Goal: Task Accomplishment & Management: Manage account settings

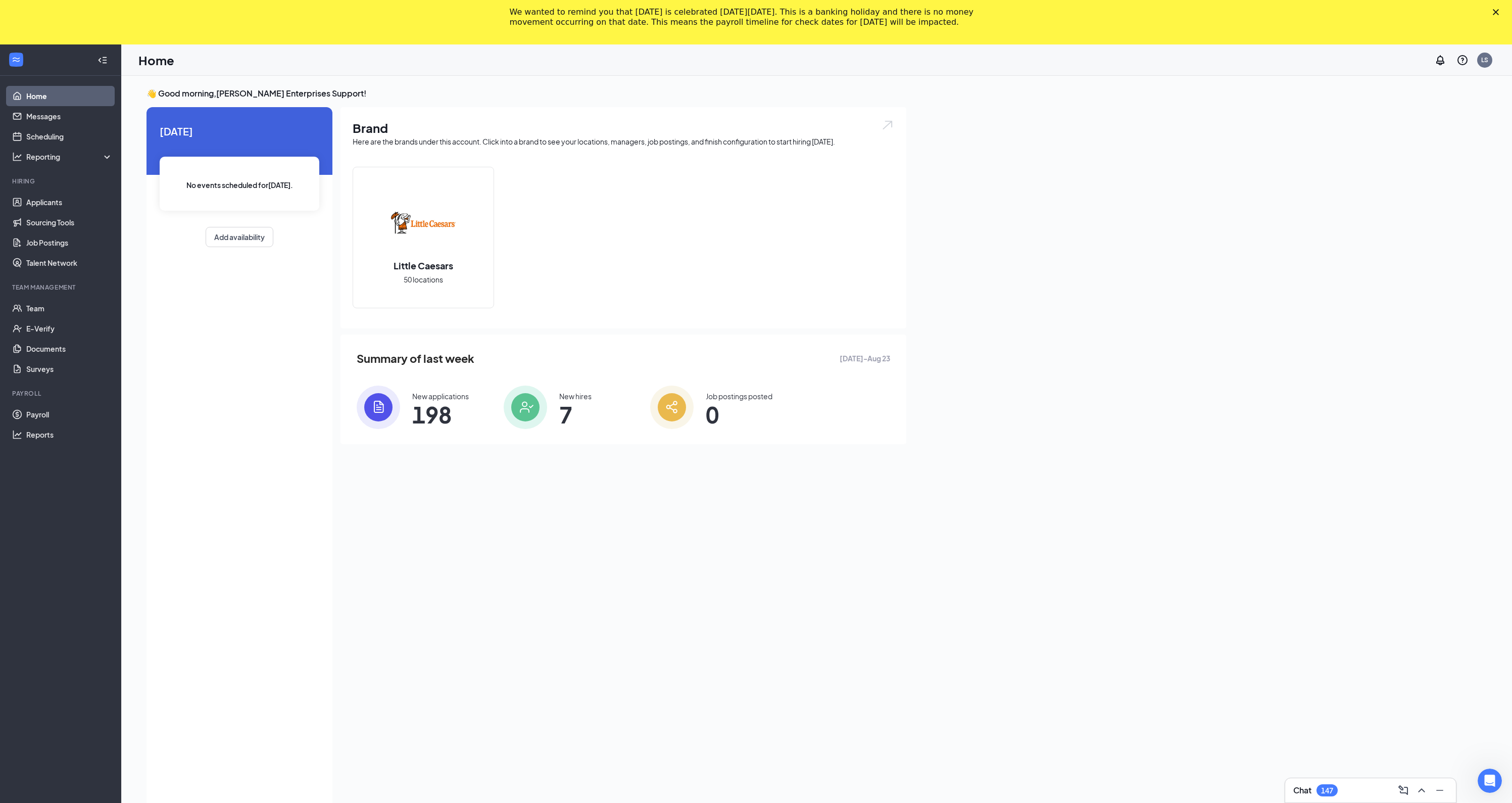
click at [95, 796] on ul "Home Messages Scheduling Reporting Hiring Applicants Sourcing Tools Job Posting…" at bounding box center [60, 445] width 120 height 740
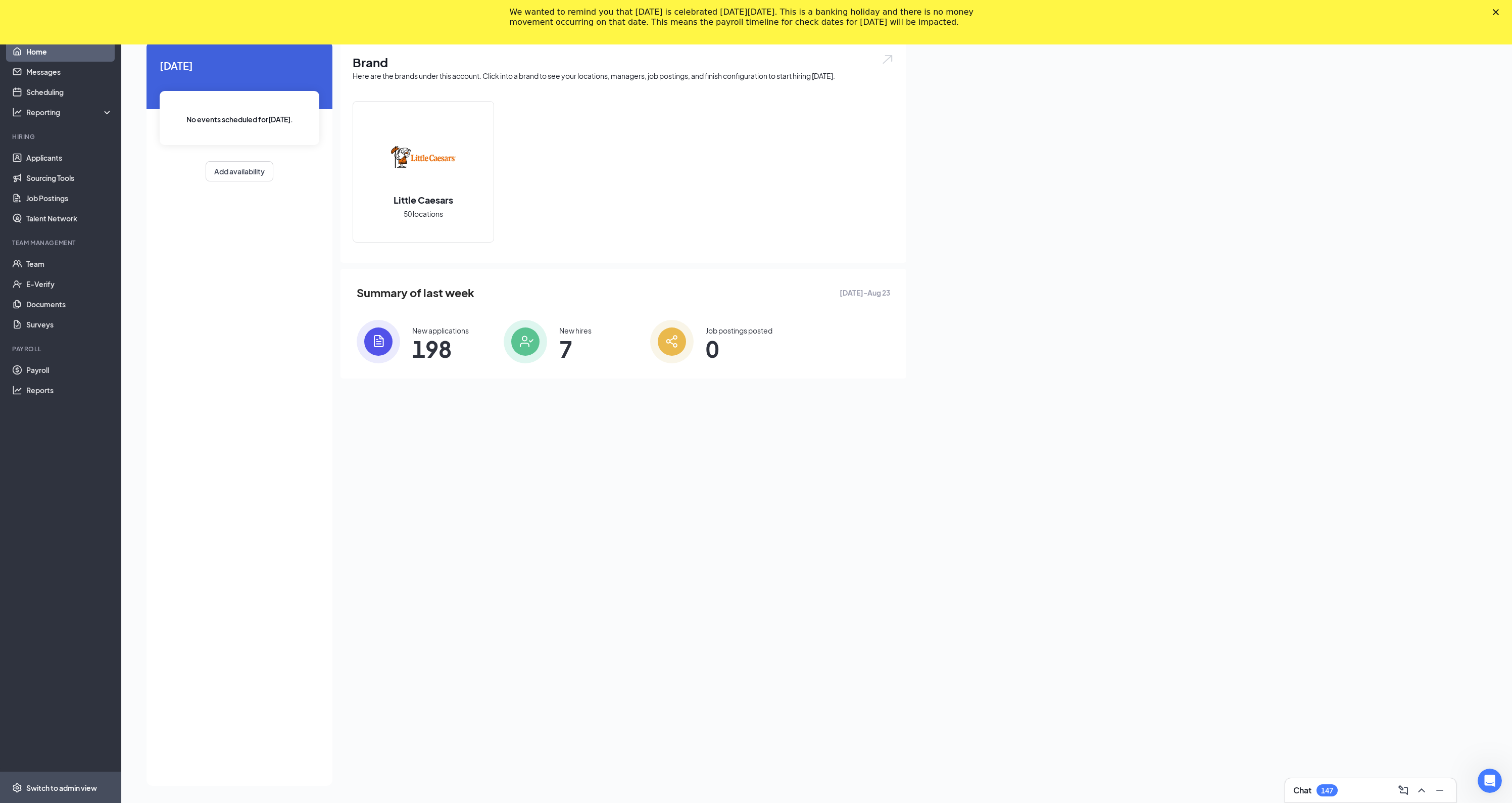
click at [78, 780] on span "Switch to admin view" at bounding box center [69, 787] width 87 height 31
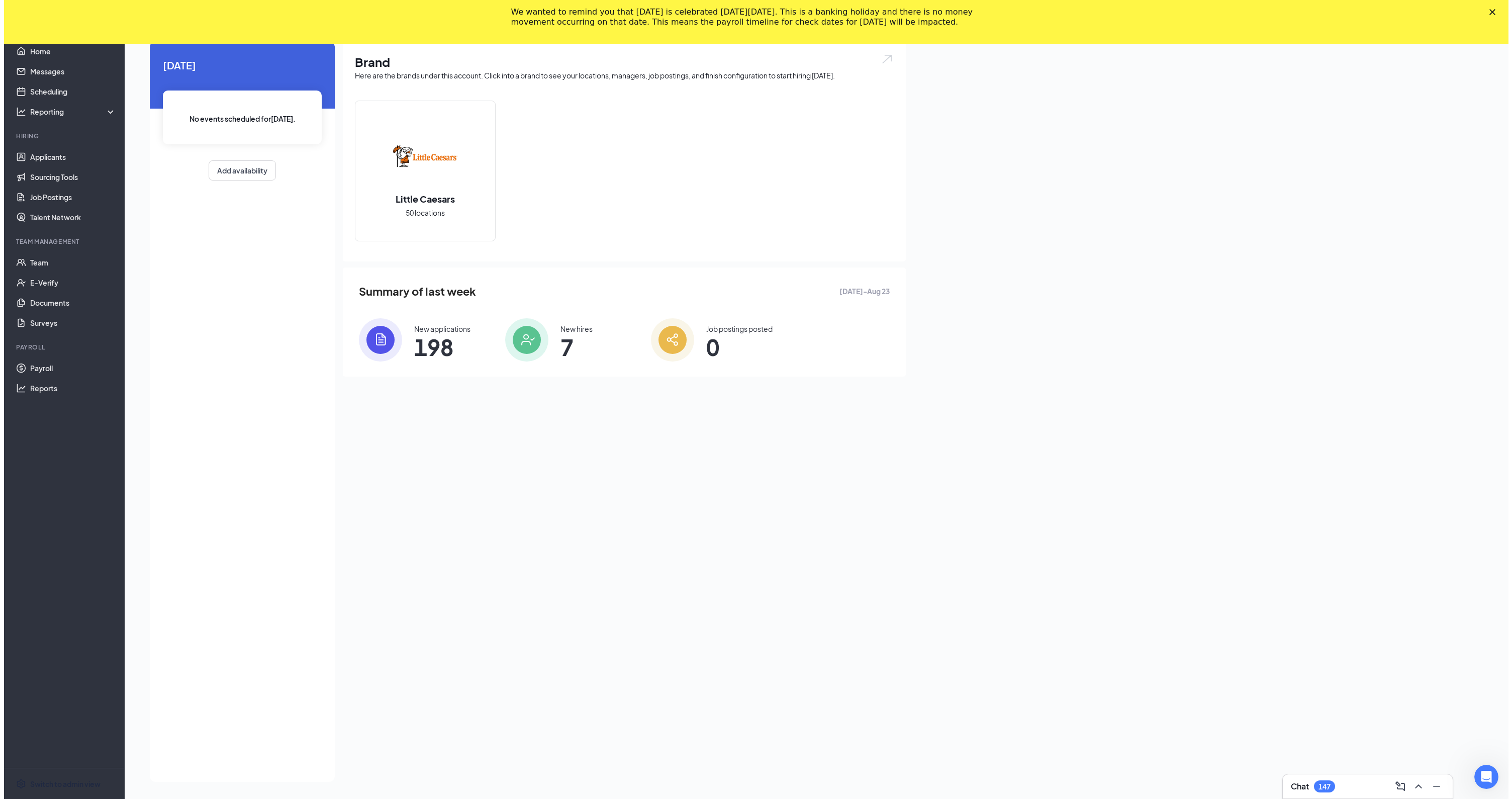
scroll to position [44, 0]
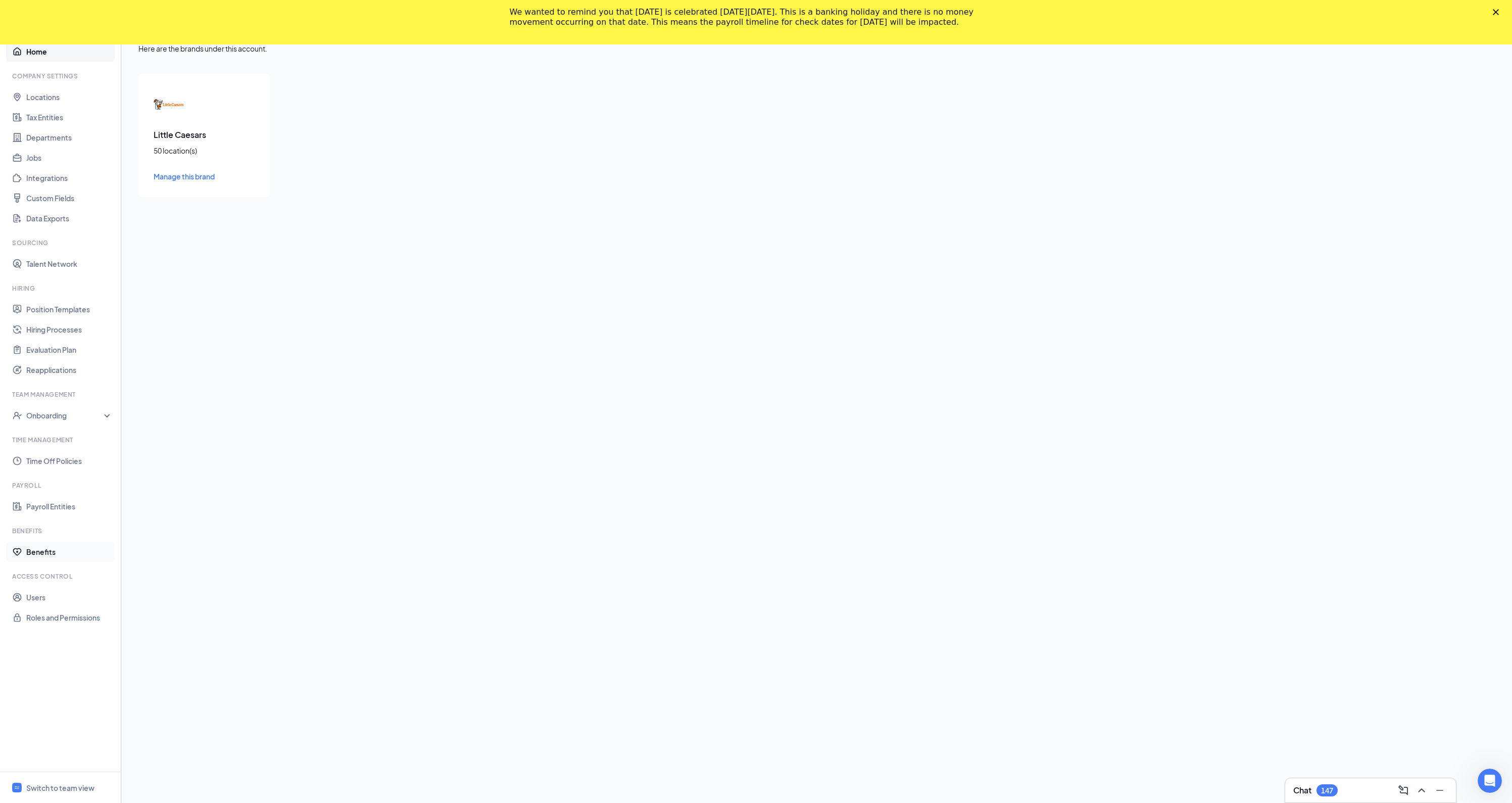
click at [56, 548] on link "Benefits" at bounding box center [69, 551] width 87 height 20
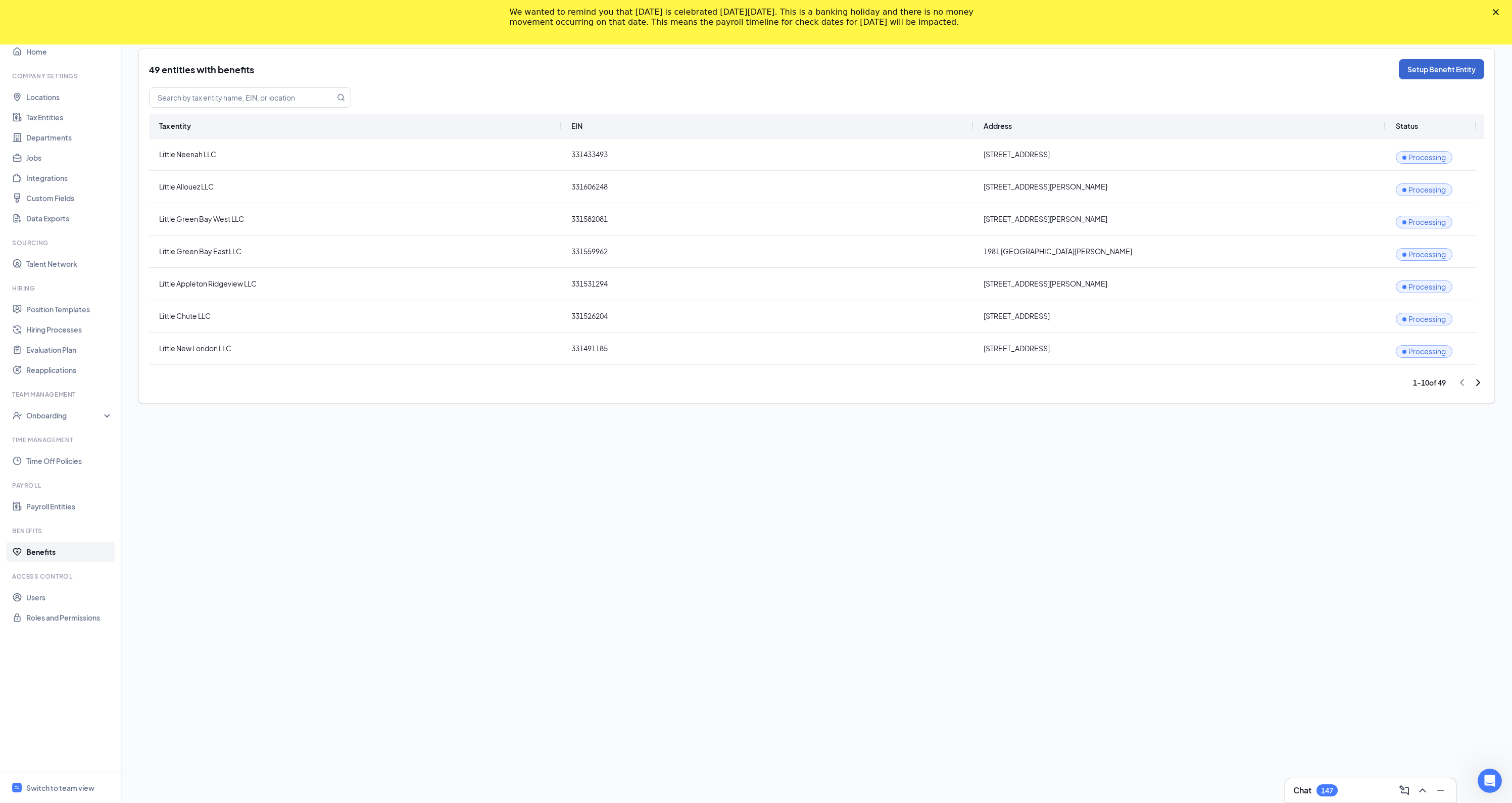
click at [1413, 75] on button "Setup Benefit Entity" at bounding box center [1442, 69] width 86 height 20
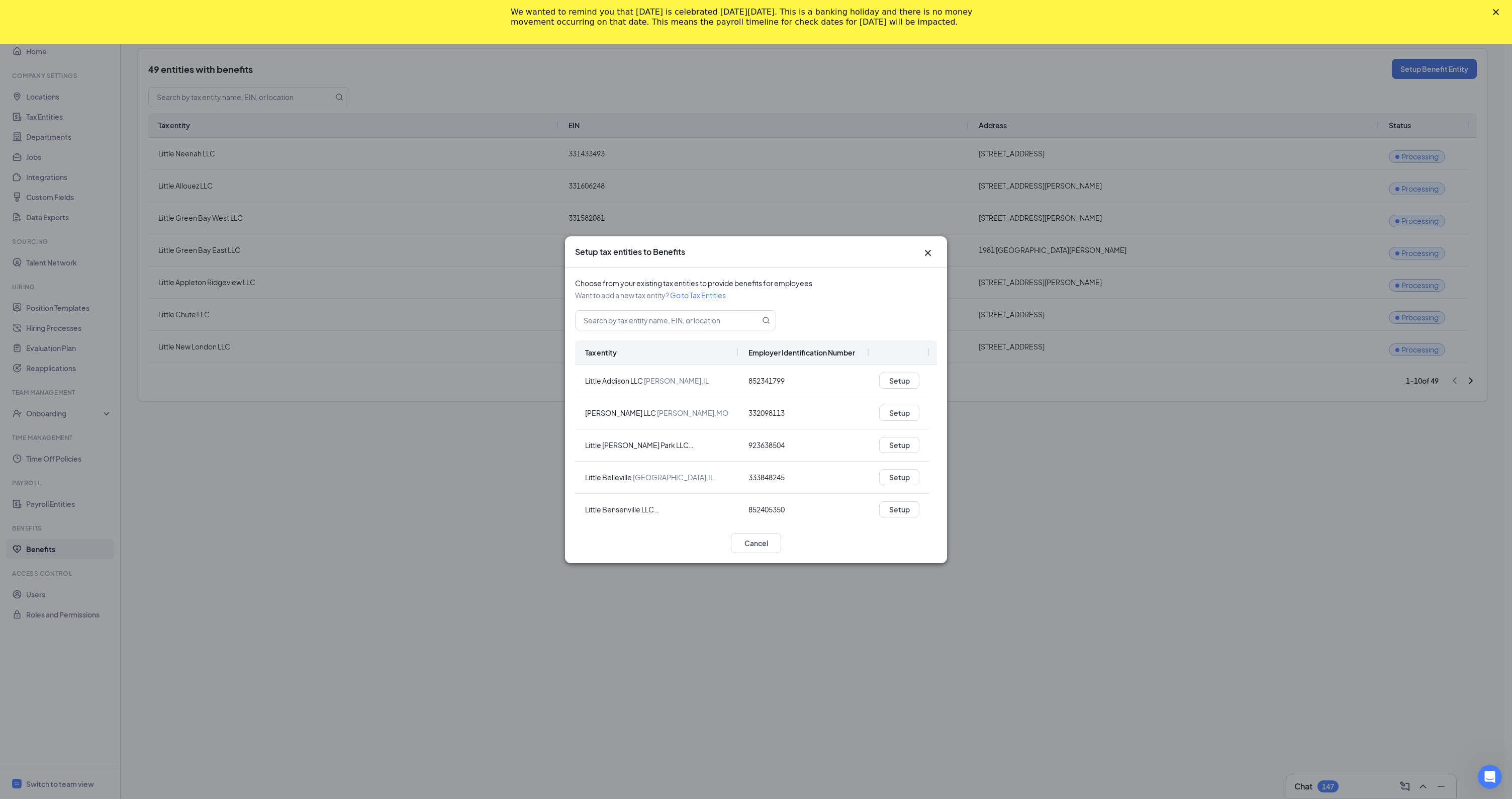
click at [931, 257] on icon "Cross" at bounding box center [927, 252] width 12 height 12
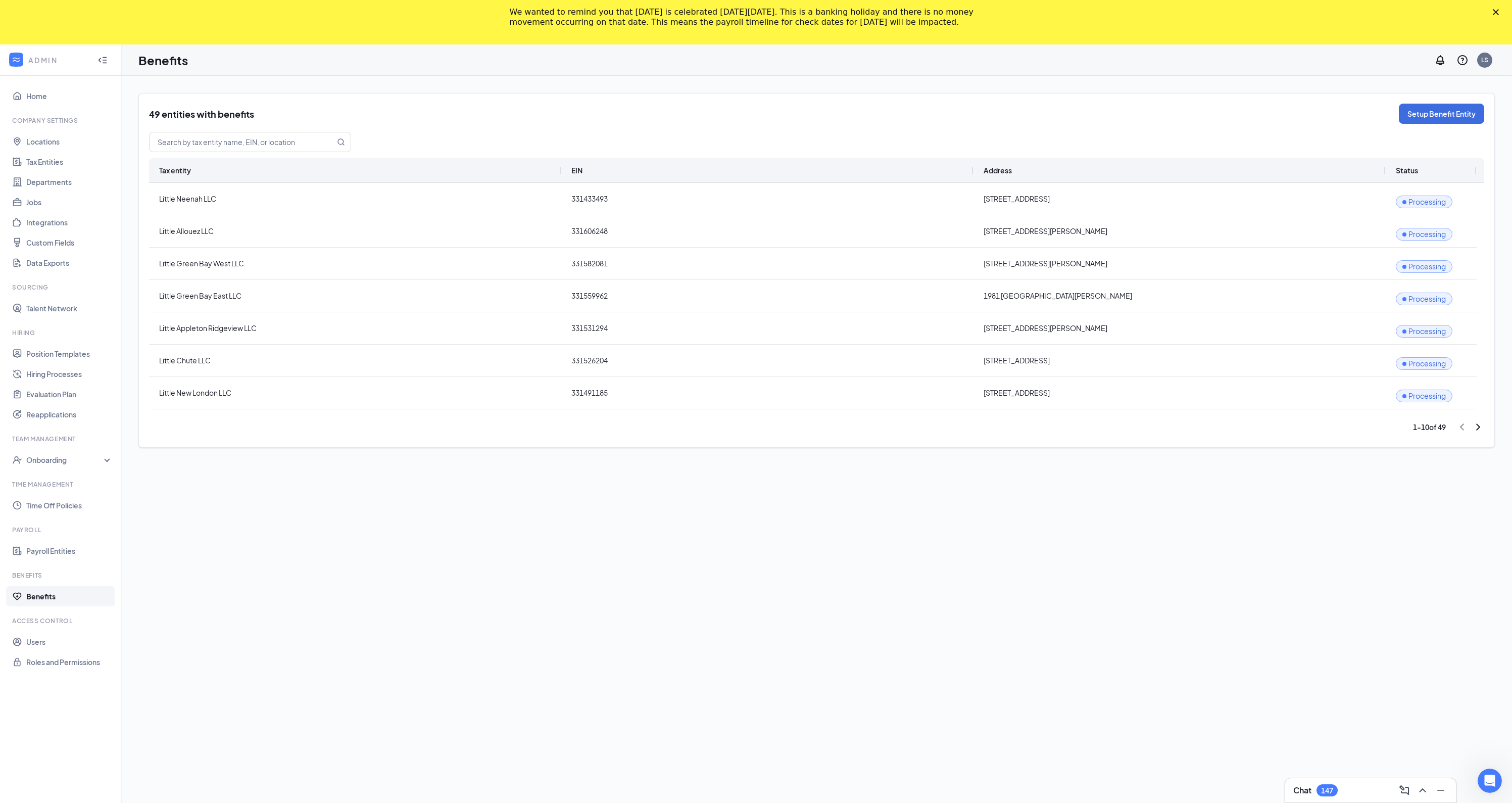
click at [1476, 429] on icon "ChevronRight" at bounding box center [1477, 426] width 12 height 12
click at [1475, 428] on icon "ChevronRight" at bounding box center [1477, 426] width 12 height 12
click at [44, 168] on link "Tax Entities" at bounding box center [69, 162] width 87 height 20
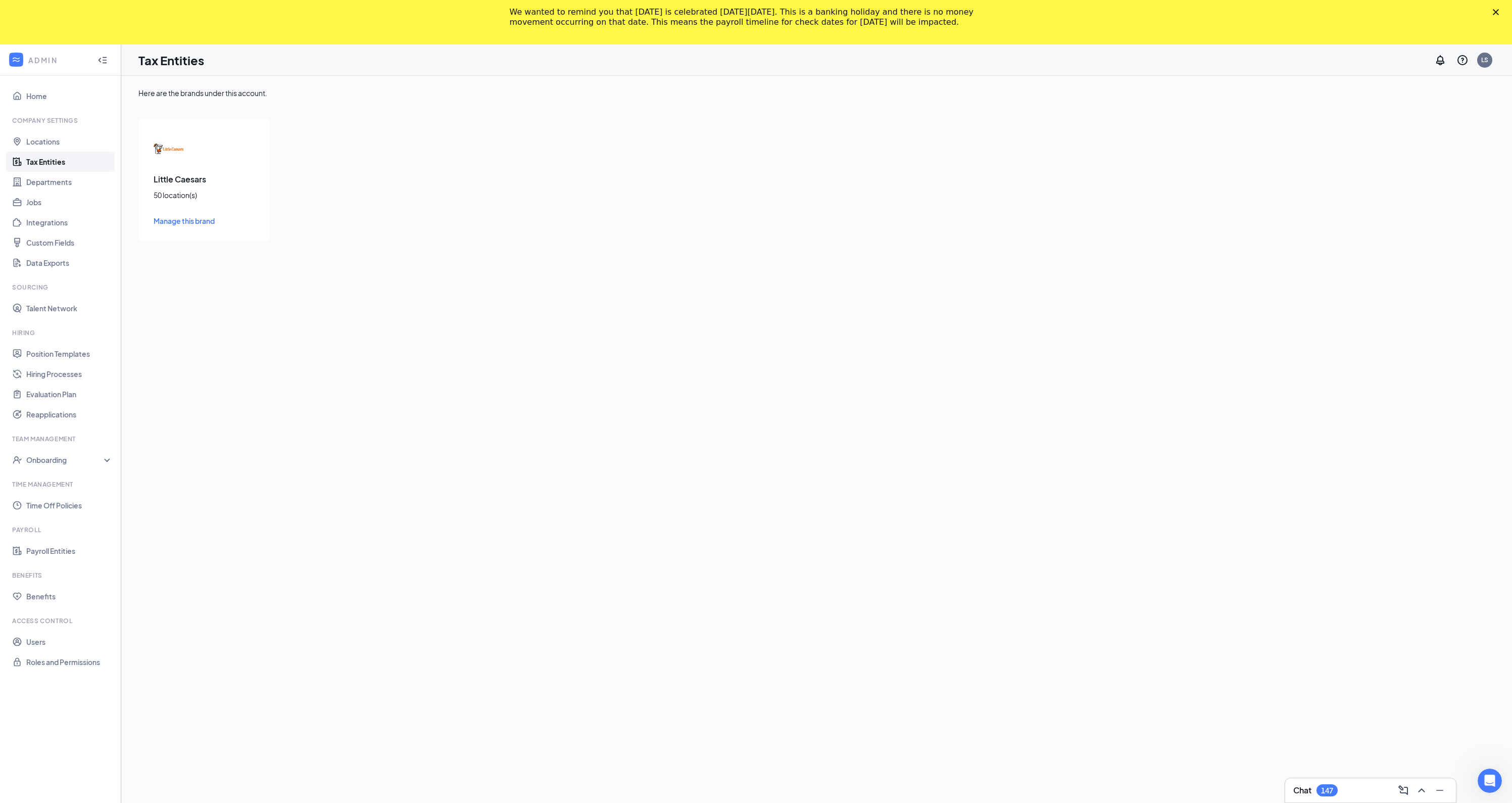
click at [57, 162] on link "Tax Entities" at bounding box center [69, 162] width 87 height 20
click at [166, 220] on span "Manage this brand" at bounding box center [183, 221] width 61 height 9
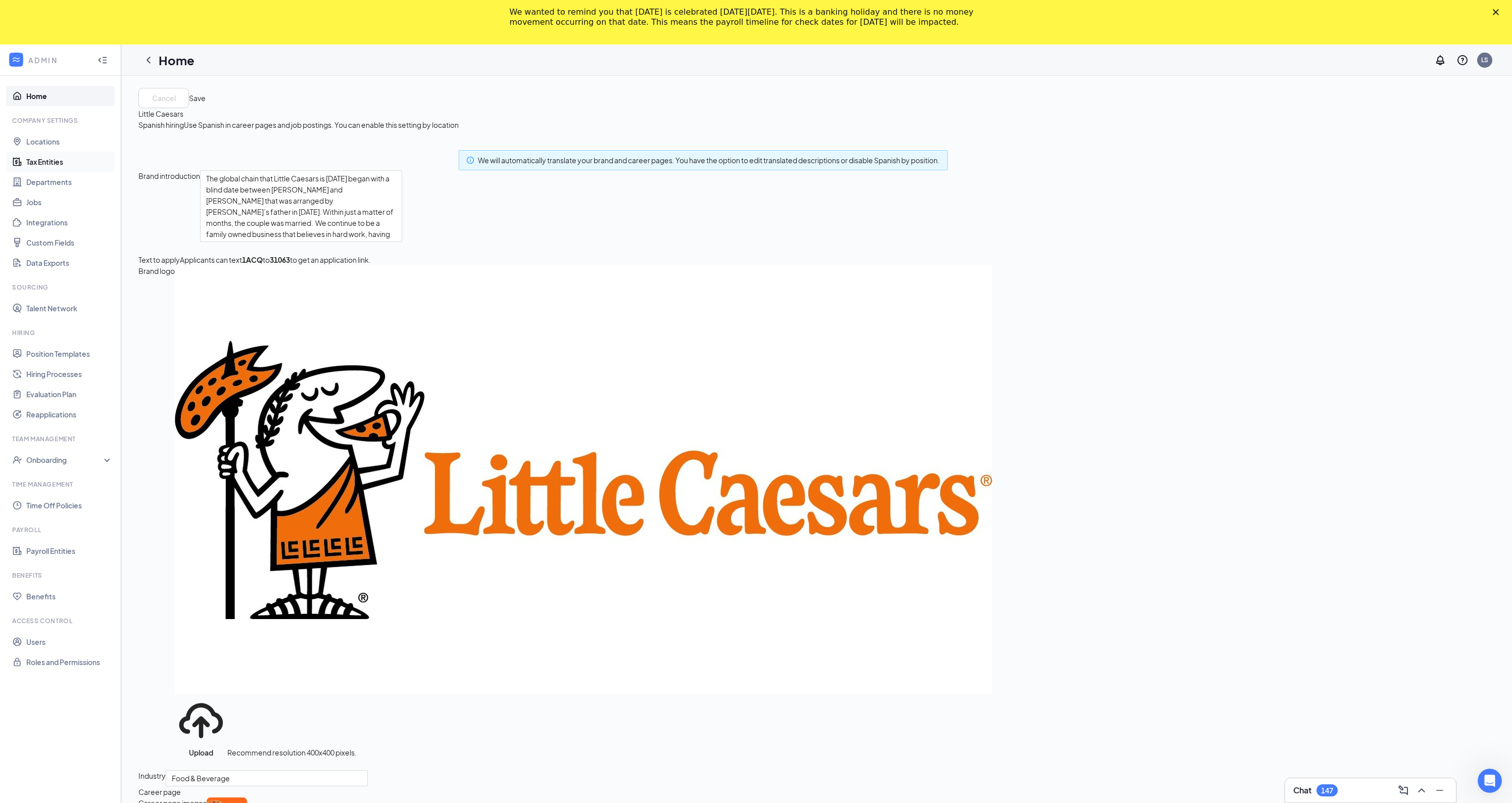
click at [59, 167] on link "Tax Entities" at bounding box center [69, 162] width 87 height 20
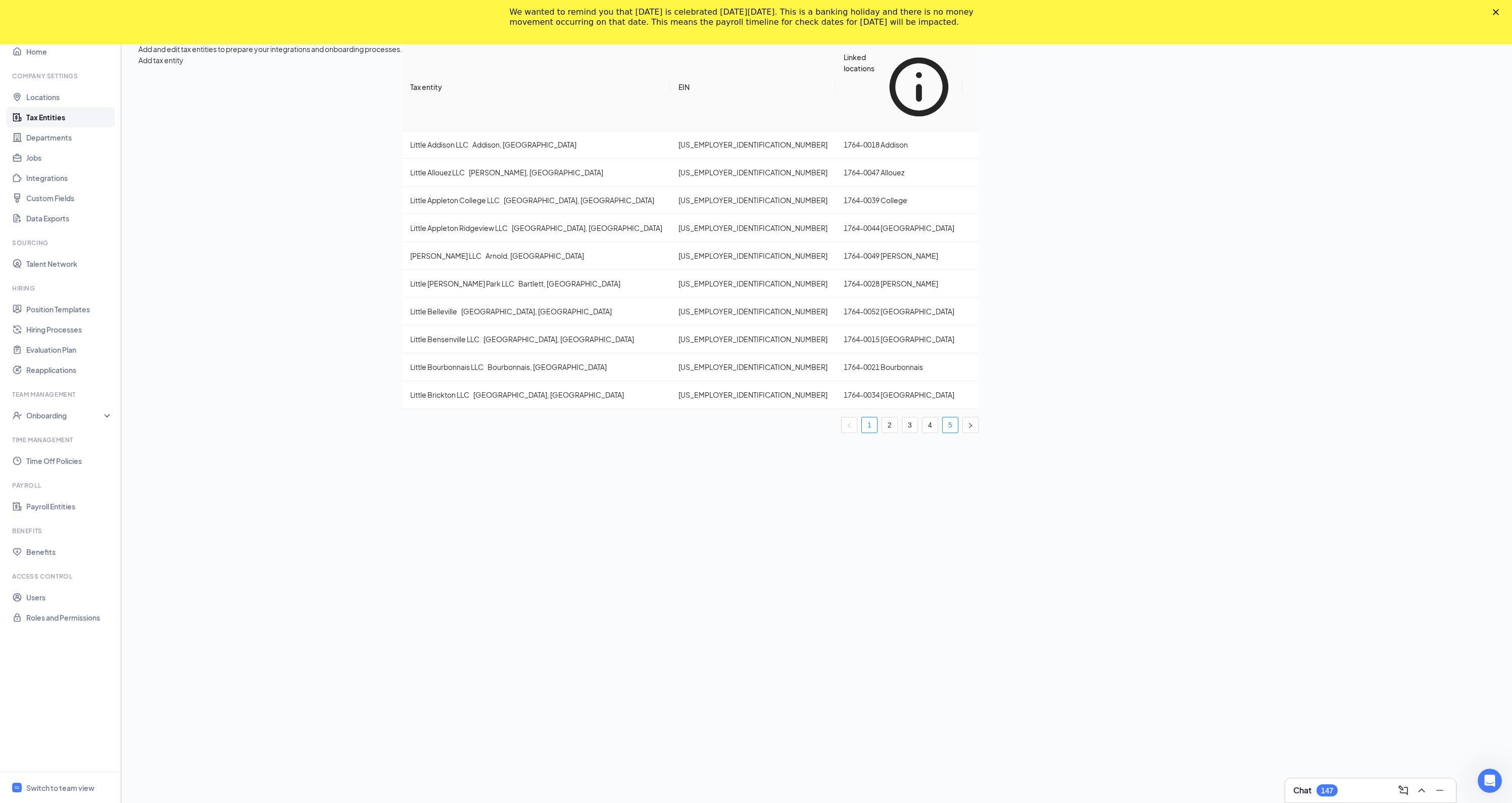
click at [943, 417] on link "5" at bounding box center [950, 424] width 16 height 16
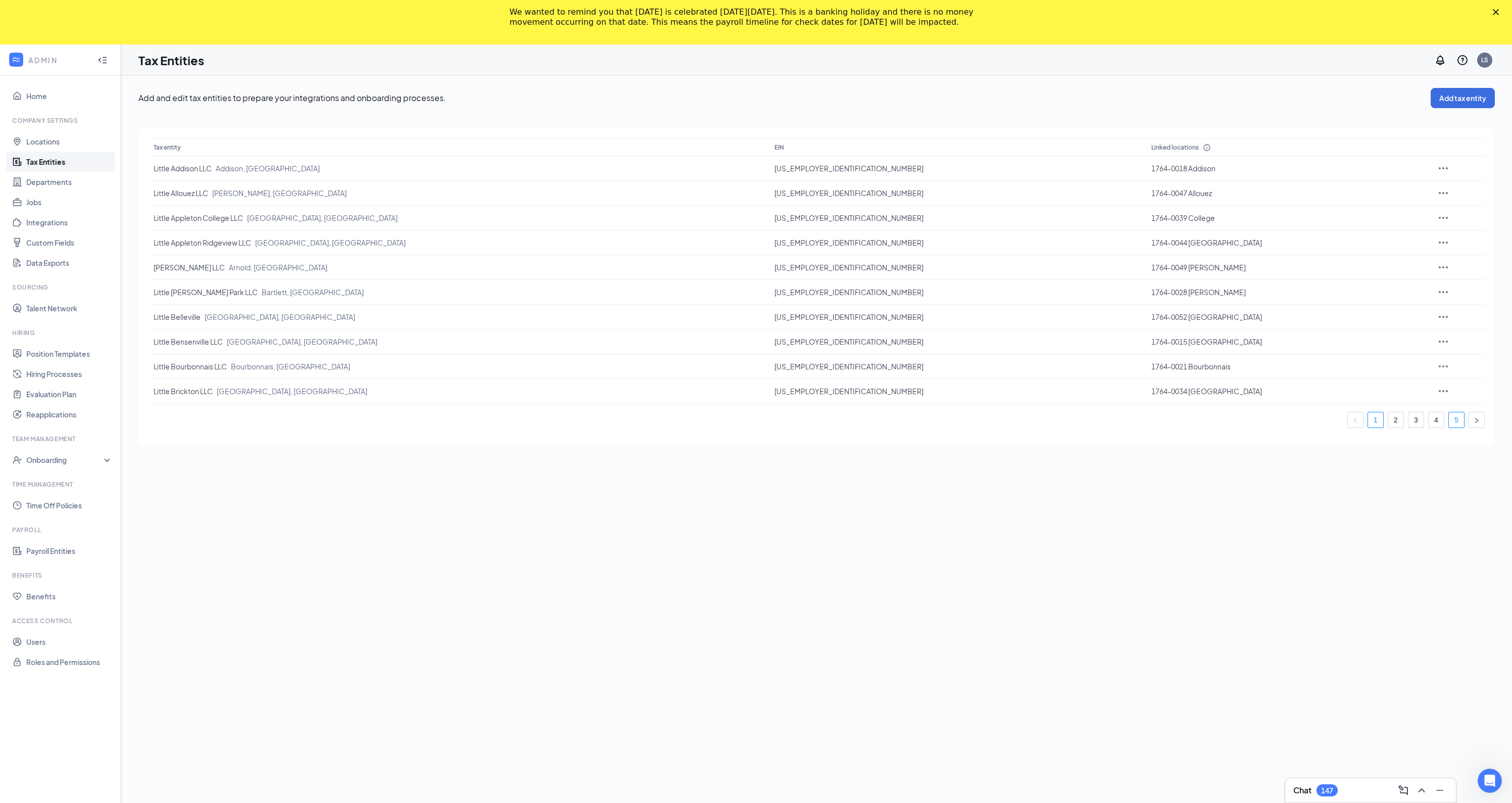
click at [1456, 365] on link "5" at bounding box center [1455, 420] width 16 height 16
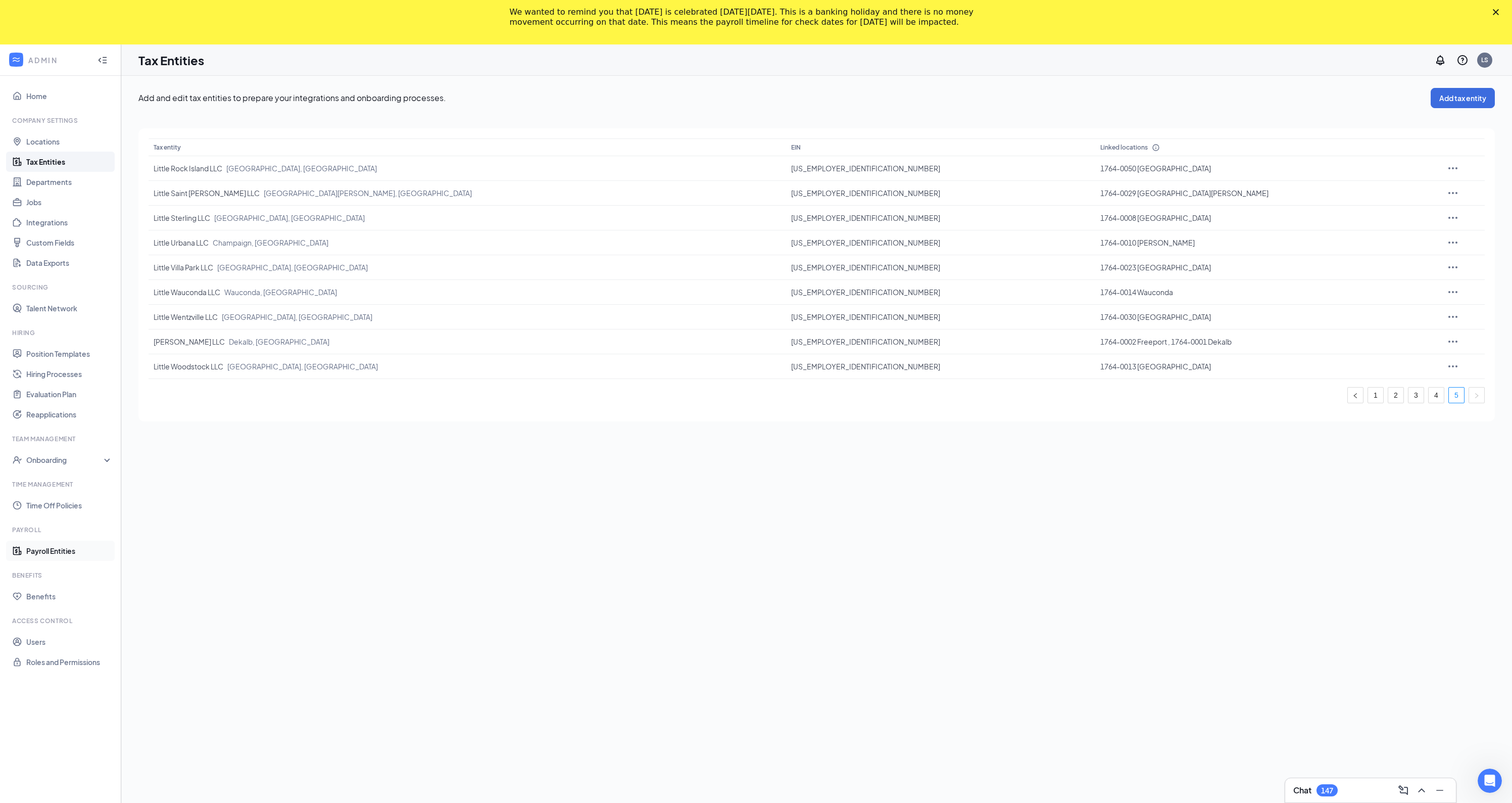
click at [58, 365] on link "Payroll Entities" at bounding box center [69, 550] width 87 height 20
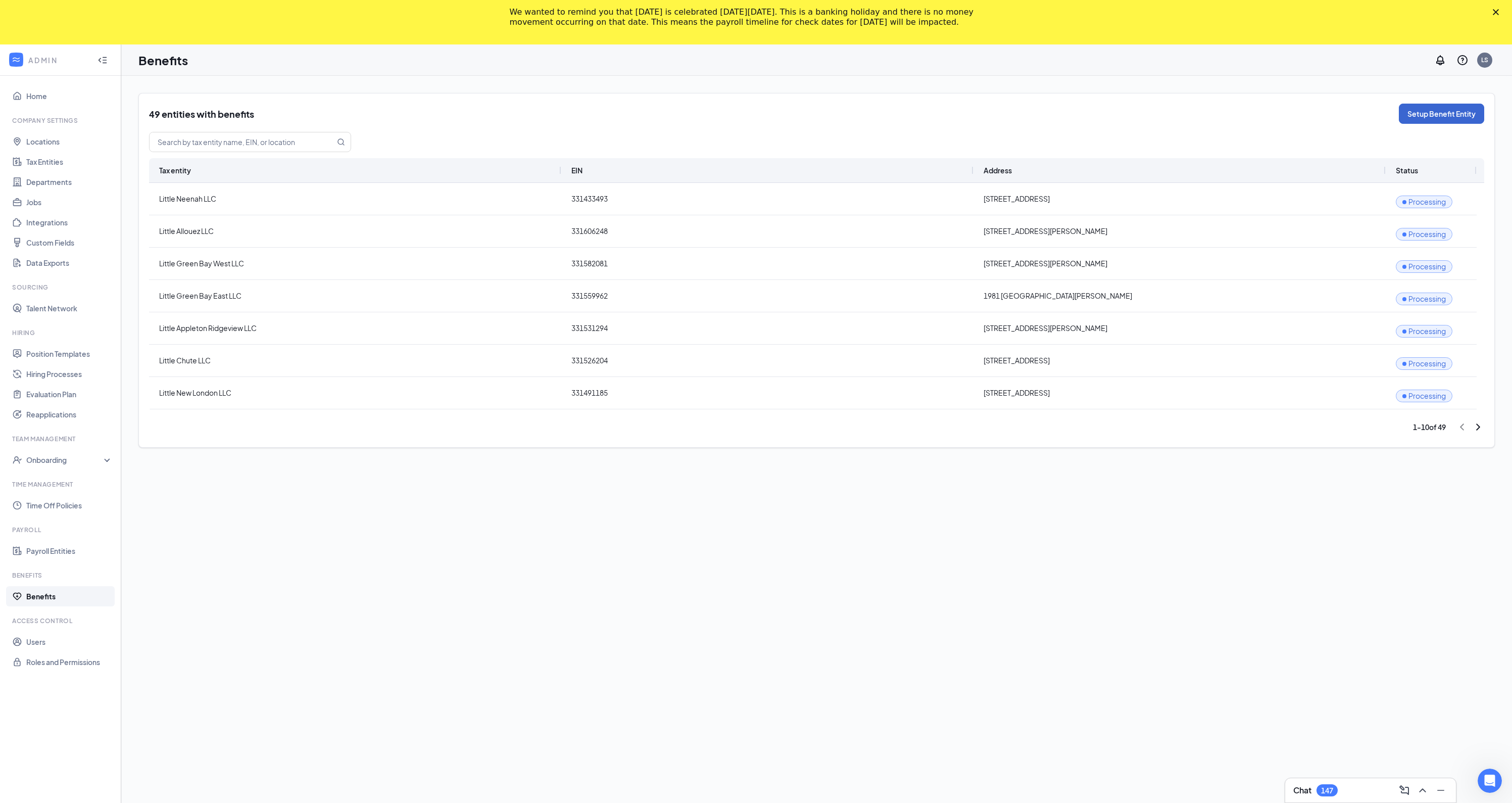
click at [1407, 114] on button "Setup Benefit Entity" at bounding box center [1442, 113] width 86 height 20
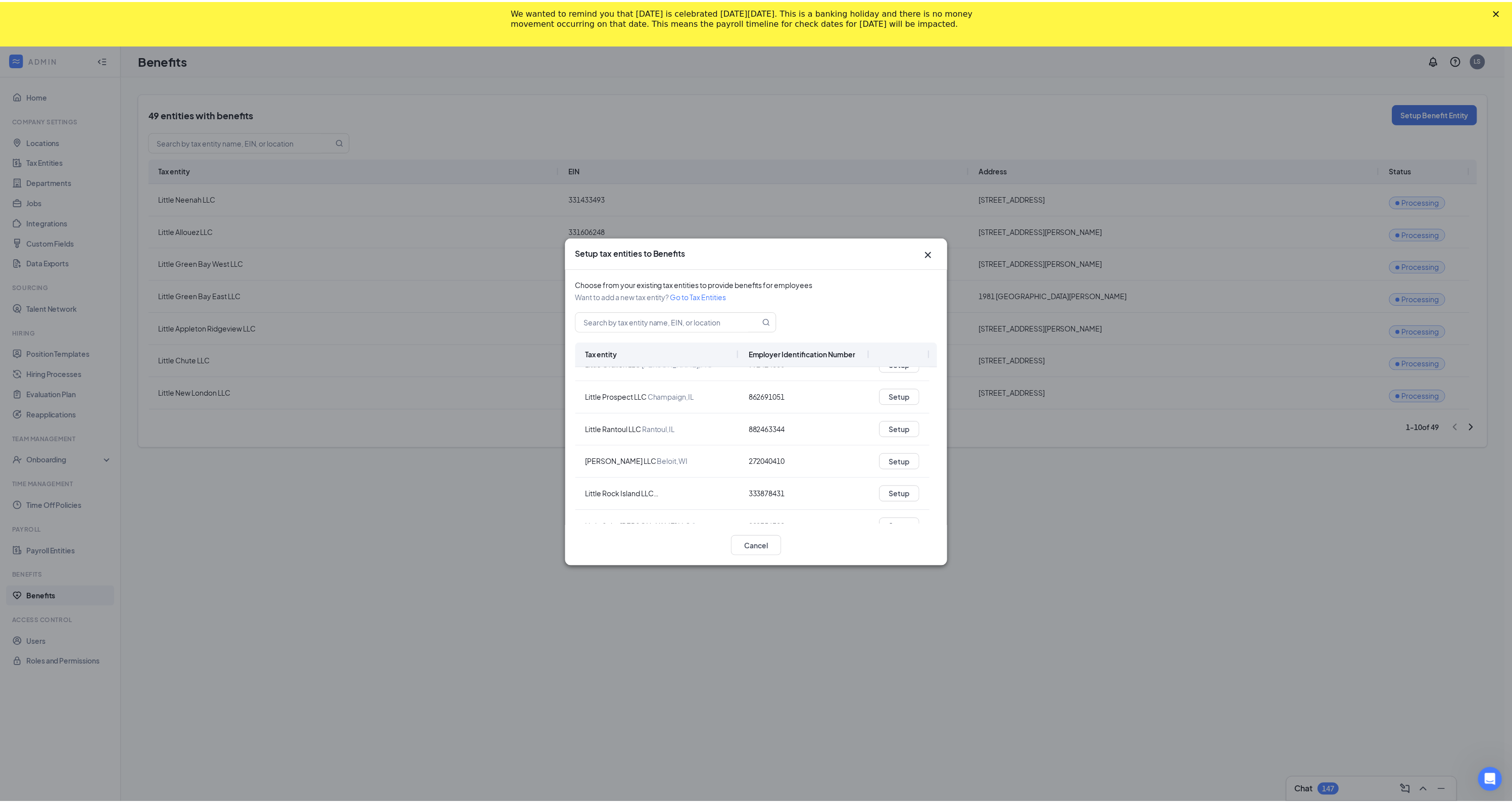
scroll to position [1103, 0]
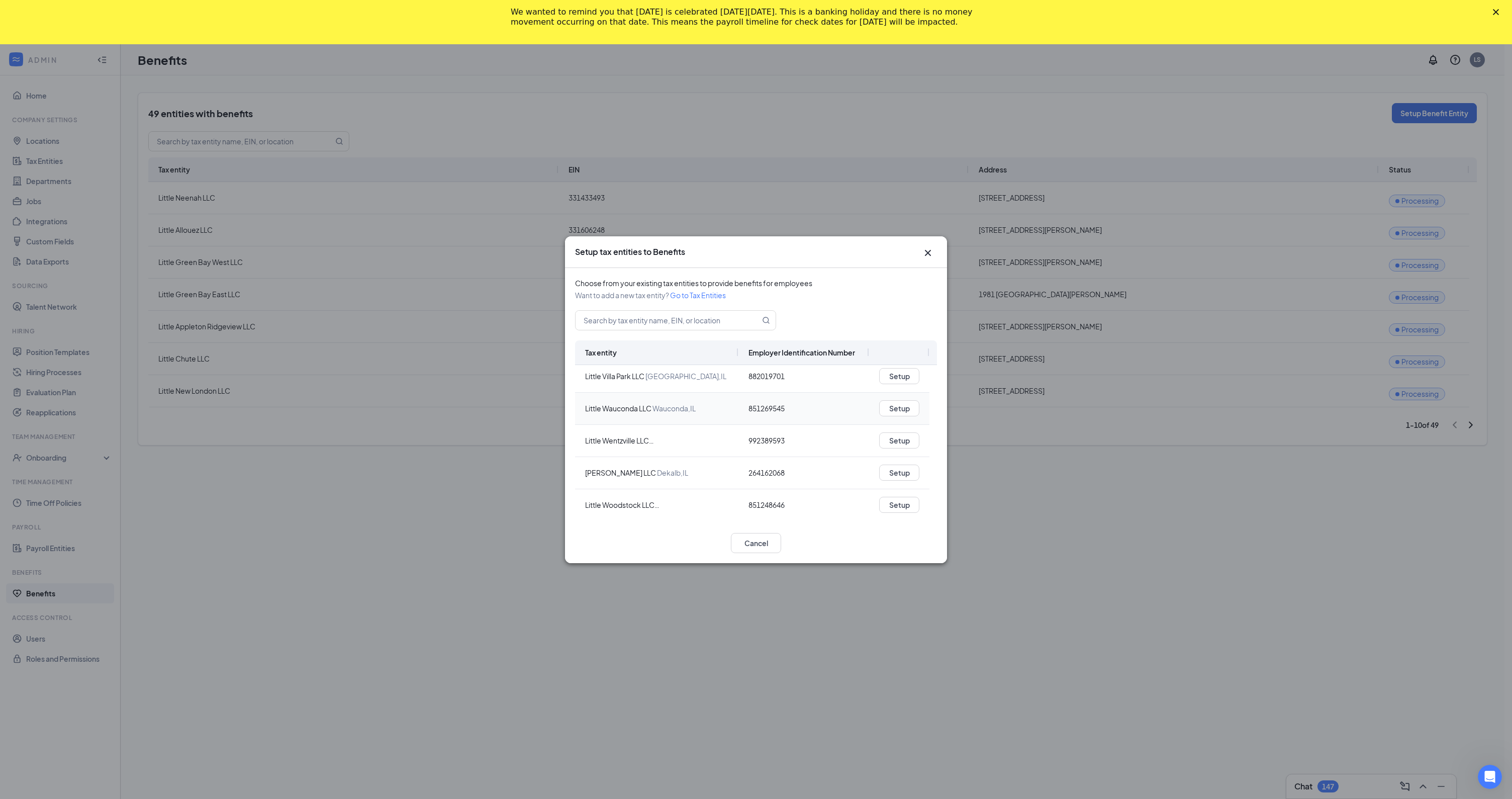
click at [759, 409] on span "851269545" at bounding box center [766, 408] width 36 height 9
copy span "851269545"
click at [930, 251] on icon "Cross" at bounding box center [927, 252] width 6 height 6
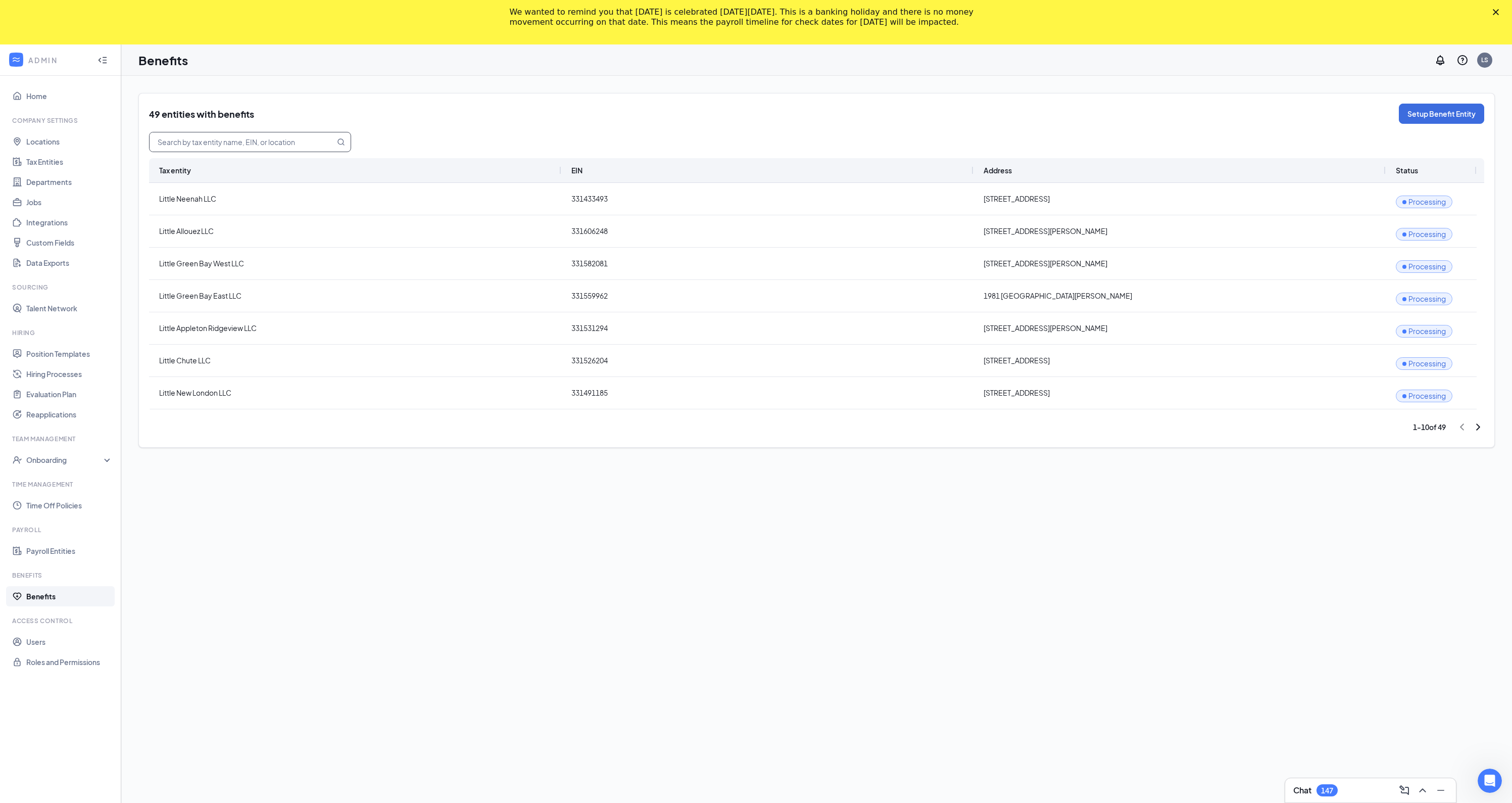
click at [261, 151] on input "text" at bounding box center [236, 141] width 173 height 19
paste input "851269545"
type input "851269545"
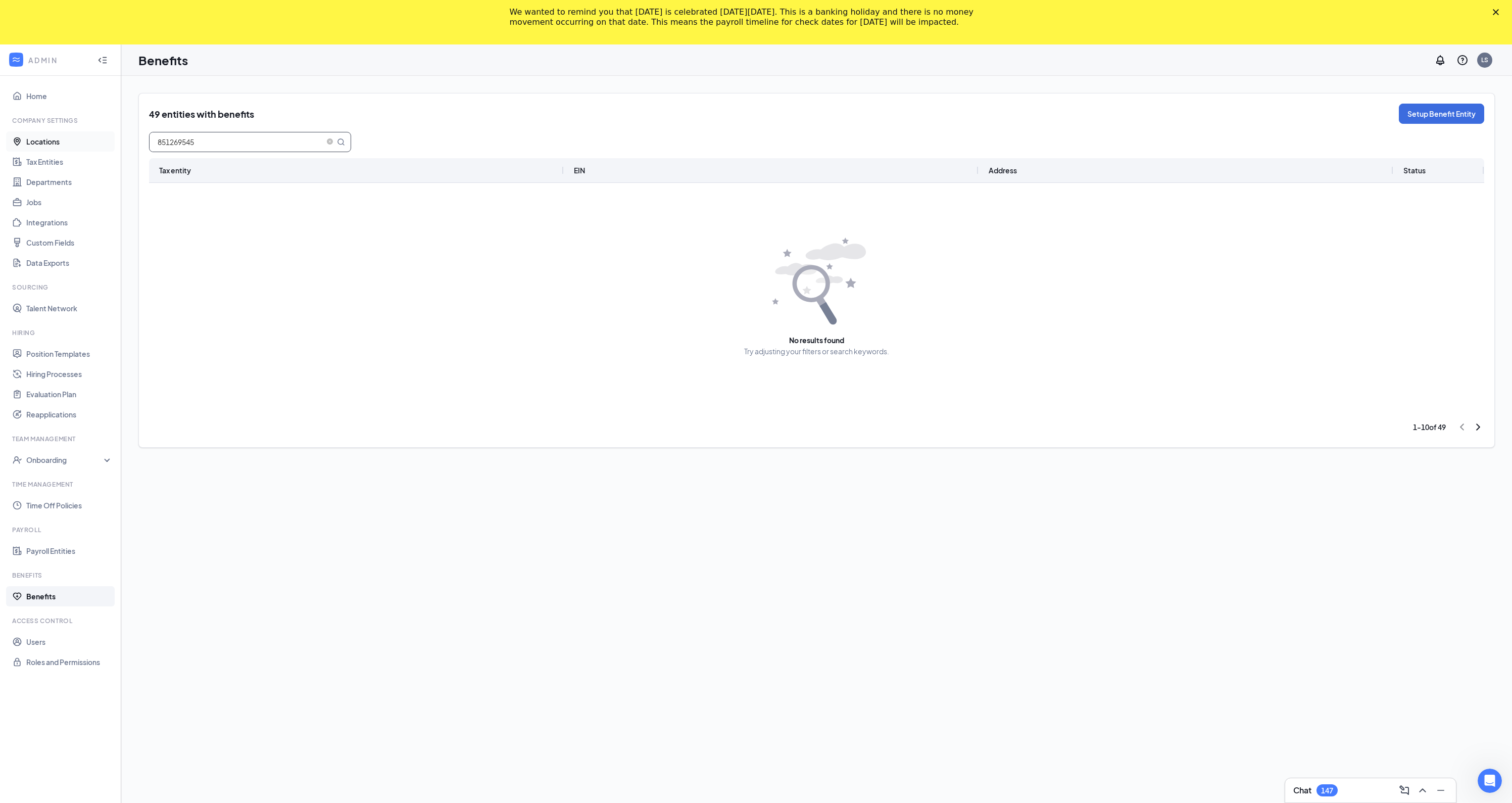
drag, startPoint x: 252, startPoint y: 145, endPoint x: 34, endPoint y: 145, distance: 218.0
click at [34, 145] on div "ADMIN Home Company Settings Locations Tax Entities Departments Jobs Integration…" at bounding box center [756, 446] width 1512 height 803
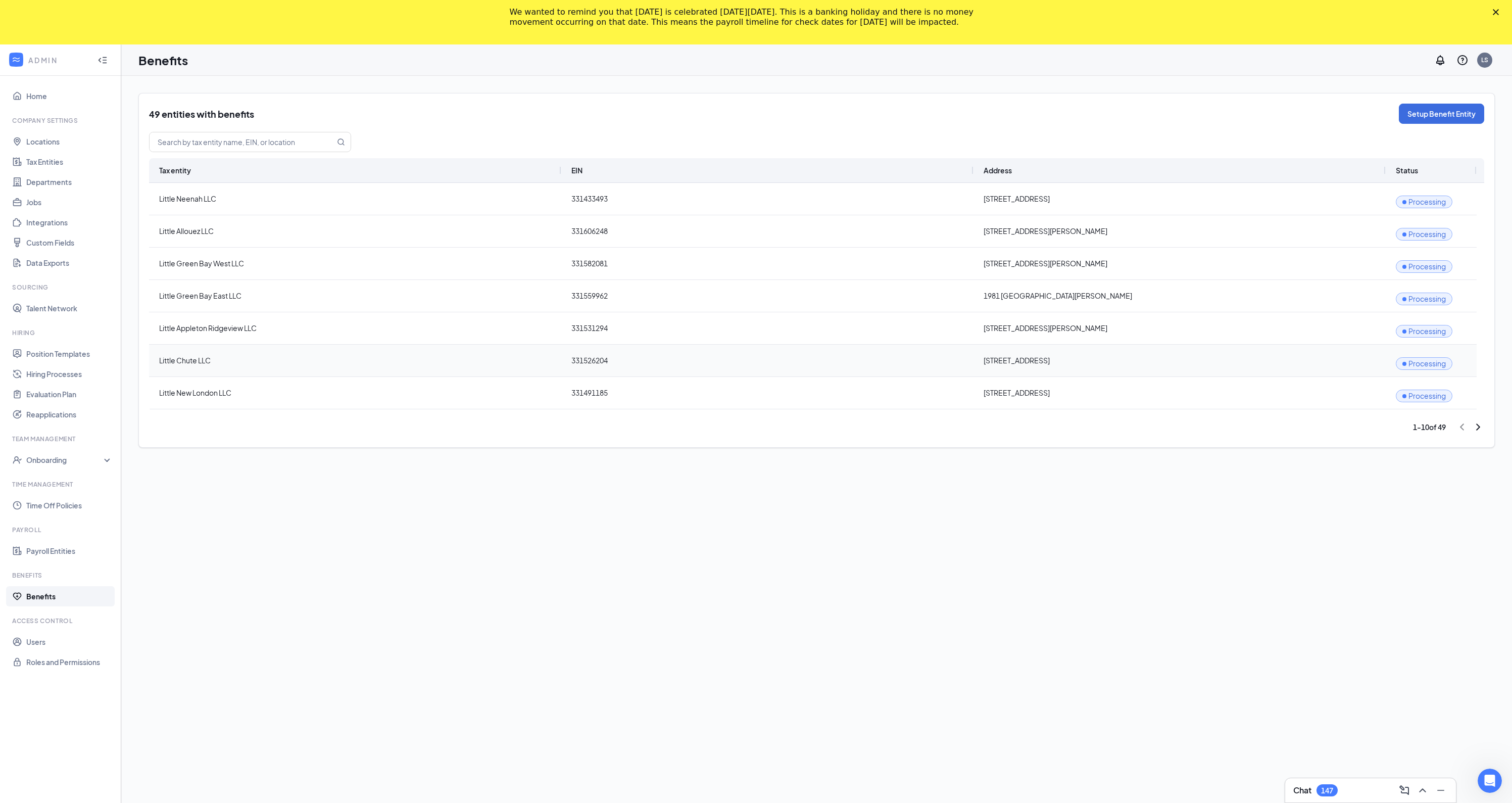
click at [601, 356] on span "331526204" at bounding box center [767, 360] width 392 height 31
click at [504, 353] on span "Little Chute LLC" at bounding box center [355, 360] width 392 height 31
click at [1418, 119] on button "Setup Benefit Entity" at bounding box center [1442, 113] width 86 height 20
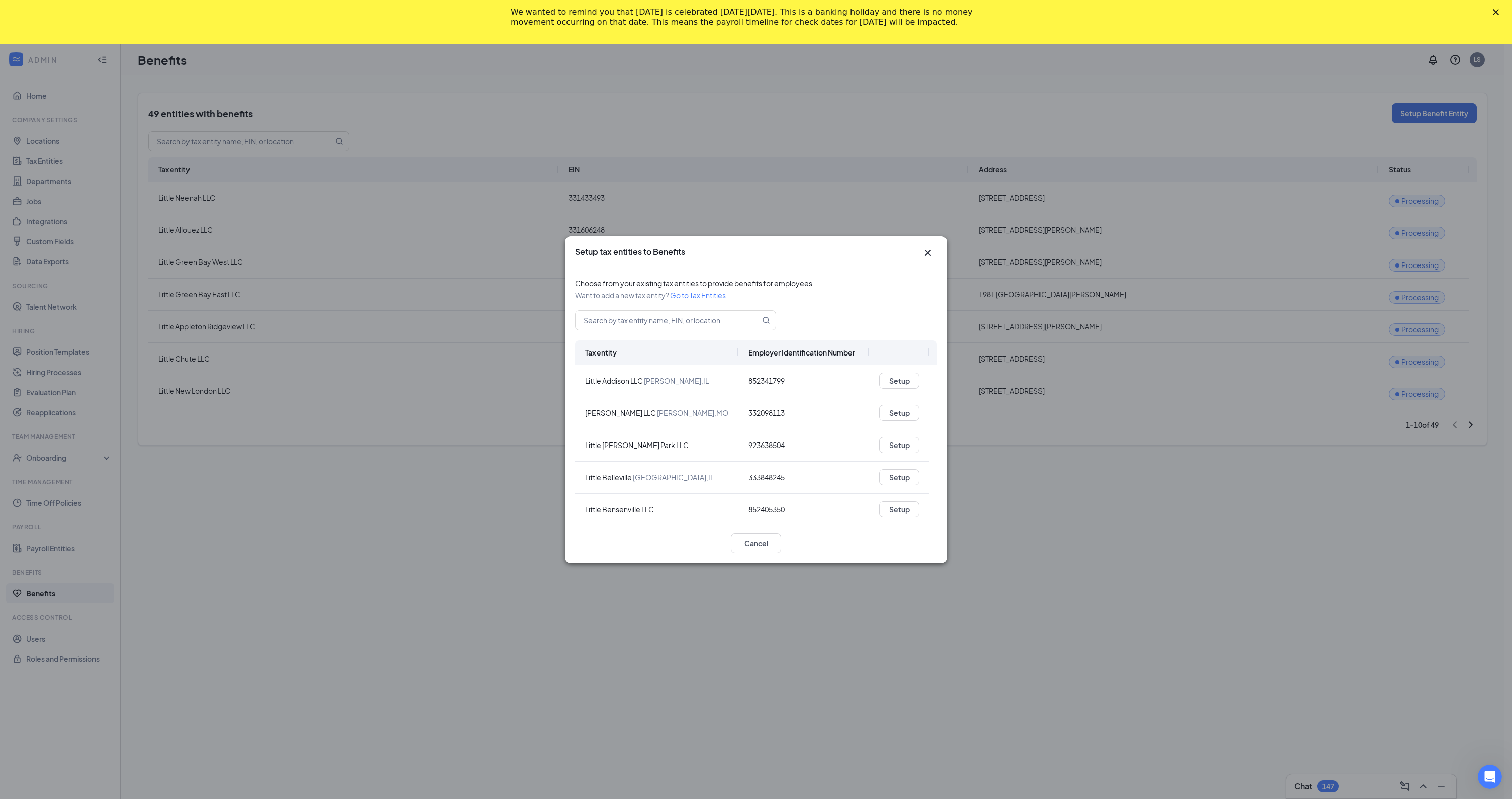
click at [928, 249] on icon "Cross" at bounding box center [927, 252] width 12 height 12
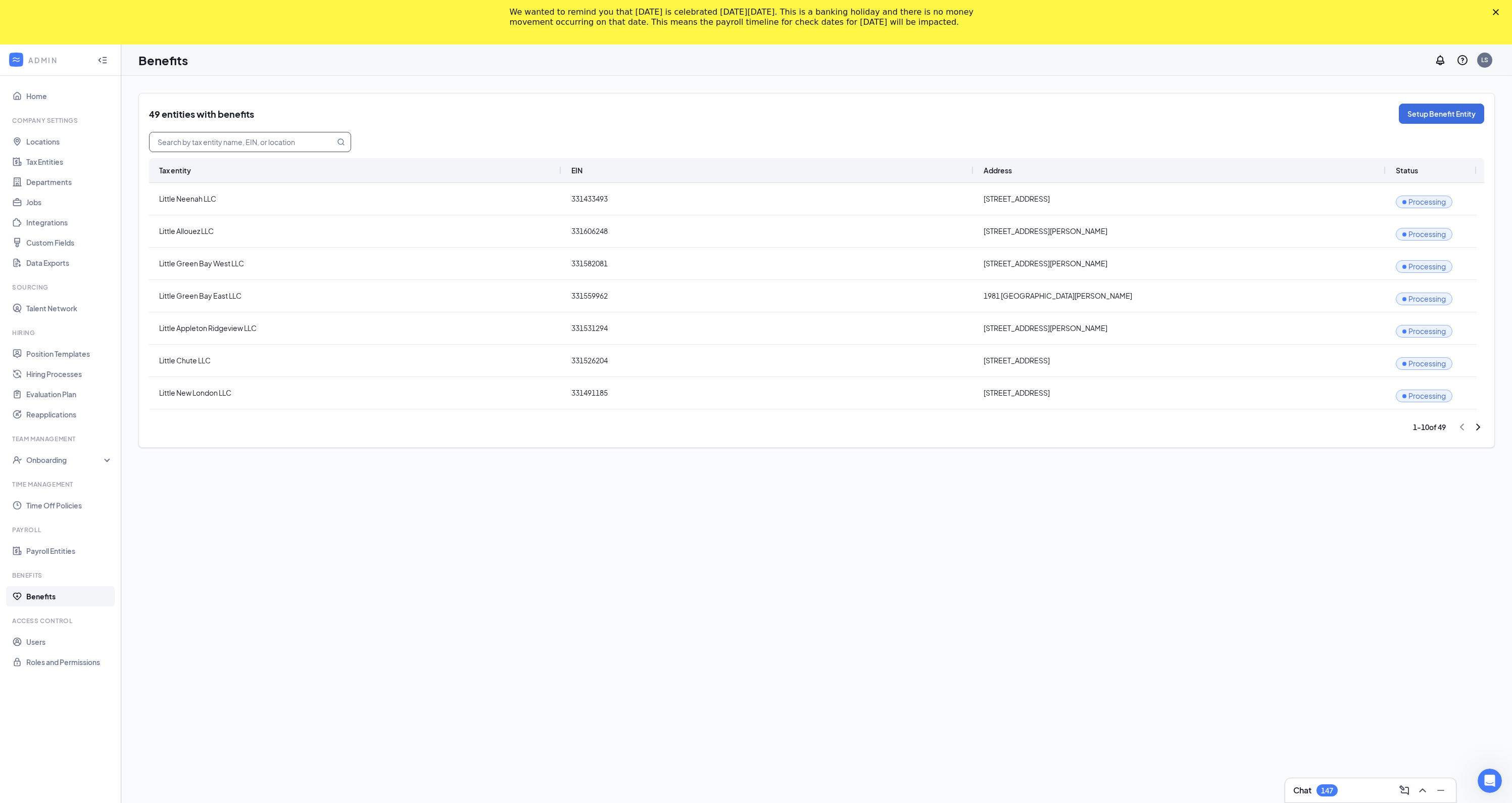
click at [240, 139] on input "text" at bounding box center [236, 141] width 173 height 19
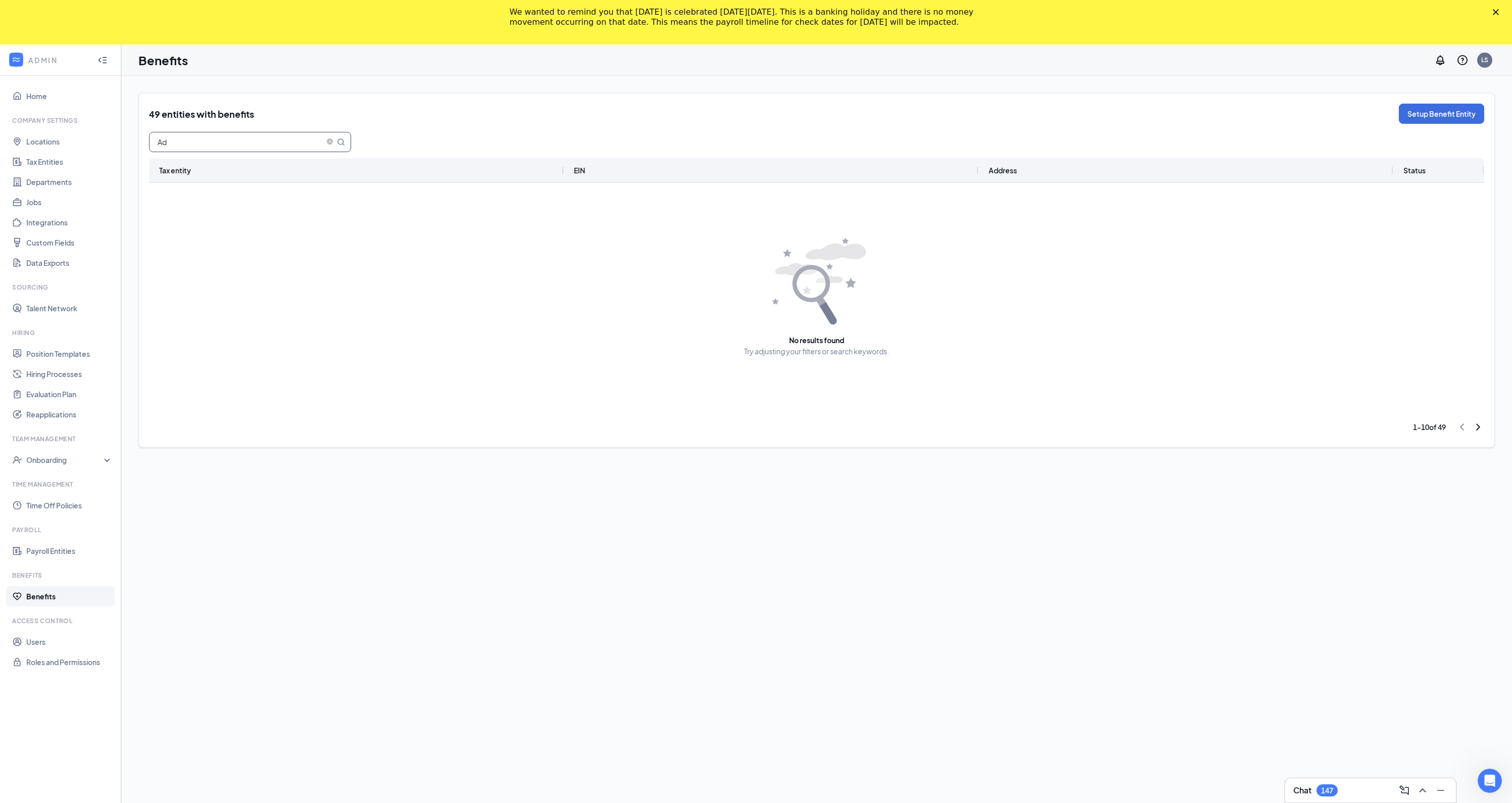
type input "Add"
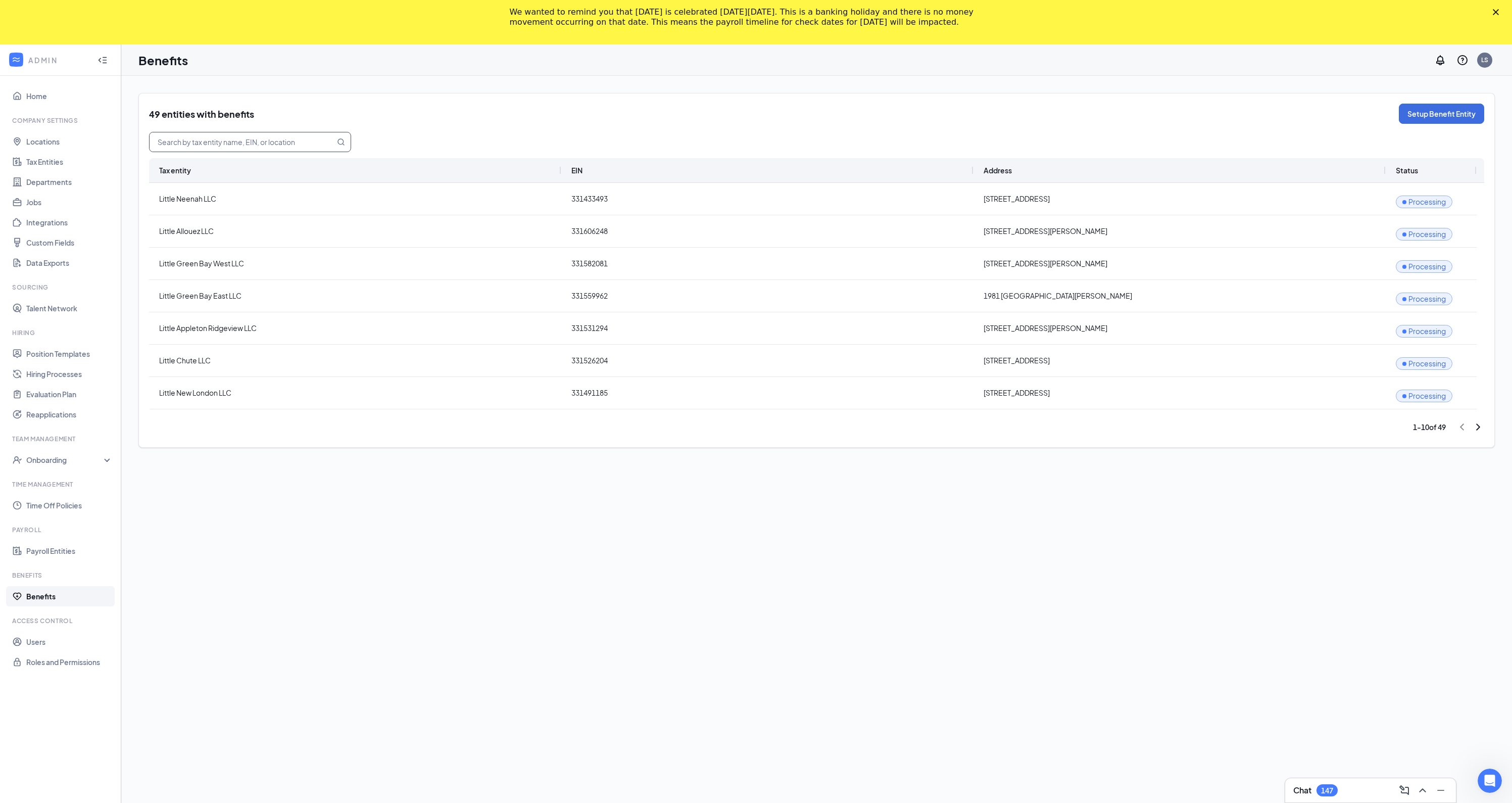
click at [438, 532] on div "49 entities with benefits Setup Benefit Entity Tax entity EIN Address Status Li…" at bounding box center [817, 462] width 1356 height 737
click at [1476, 428] on icon "ChevronRight" at bounding box center [1477, 426] width 12 height 12
click at [67, 159] on link "Tax Entities" at bounding box center [69, 162] width 87 height 20
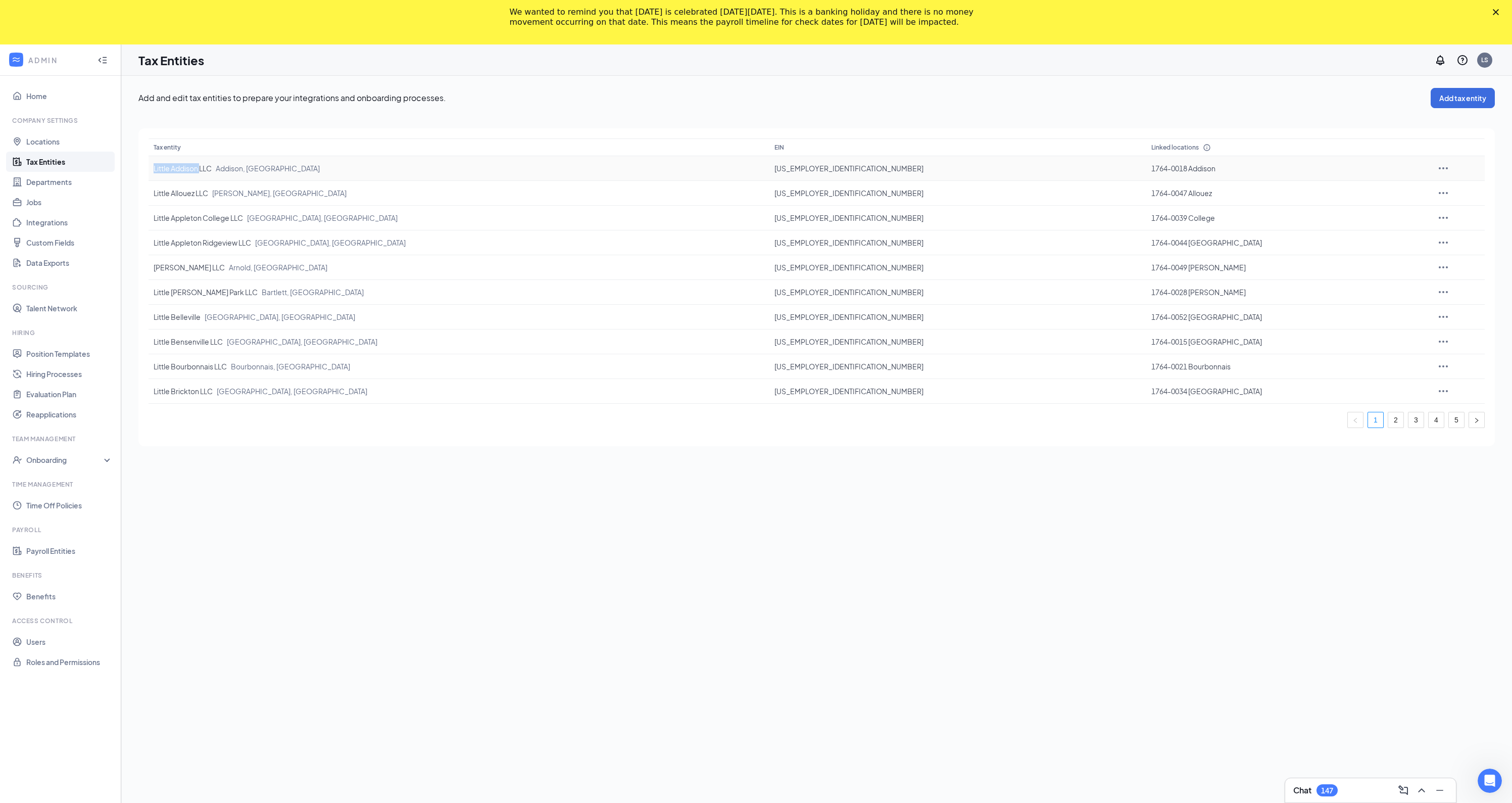
drag, startPoint x: 202, startPoint y: 172, endPoint x: 145, endPoint y: 170, distance: 57.0
click at [153, 170] on span "Little Addison LLC Addison, IL" at bounding box center [236, 168] width 166 height 9
copy span "Little Addison"
click at [45, 592] on link "Benefits" at bounding box center [69, 596] width 87 height 20
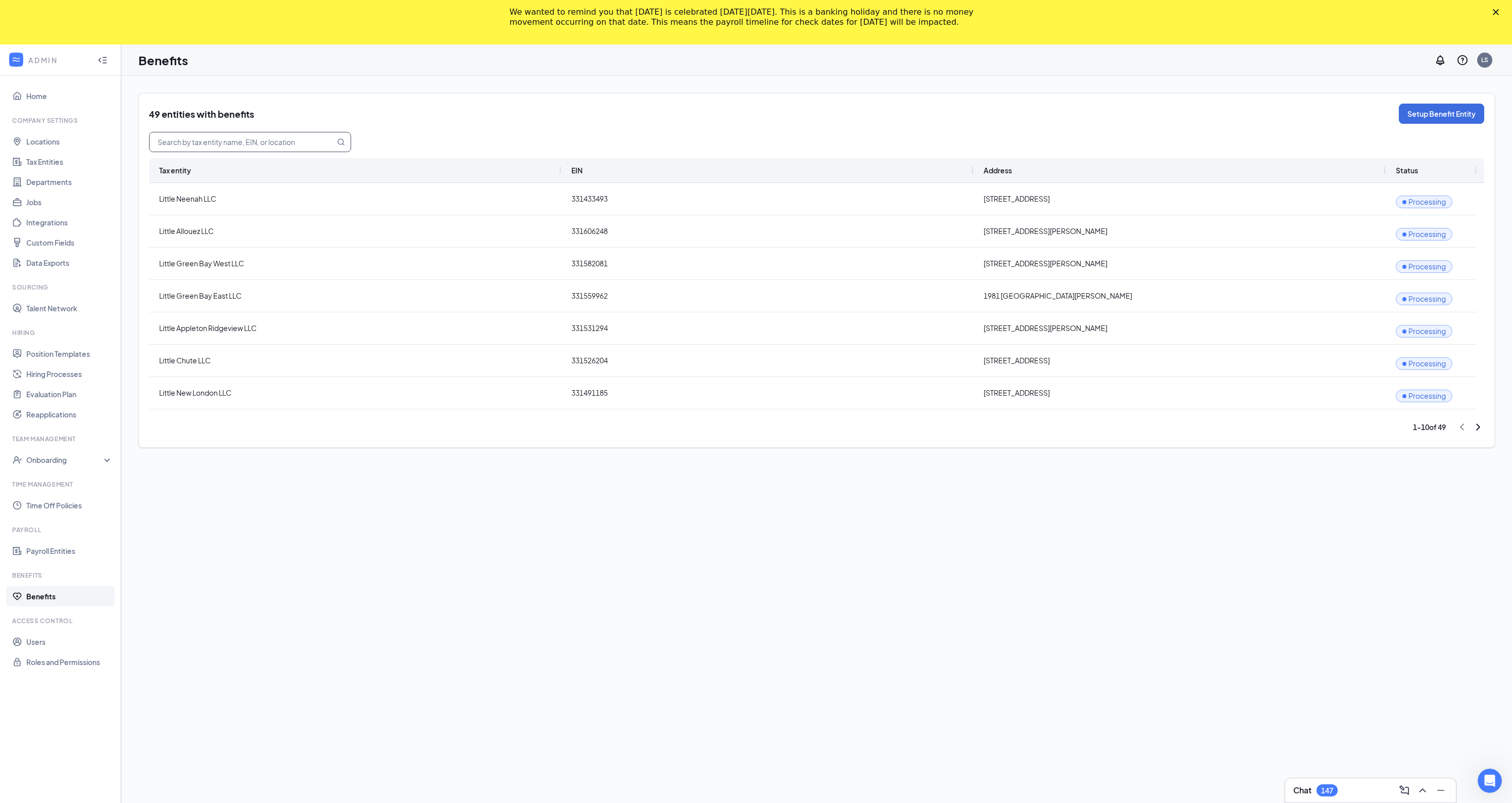
click at [242, 139] on input "text" at bounding box center [236, 141] width 173 height 19
paste input "Little Addison"
type input "Little Addison"
click at [1446, 120] on button "Setup Benefit Entity" at bounding box center [1442, 113] width 86 height 20
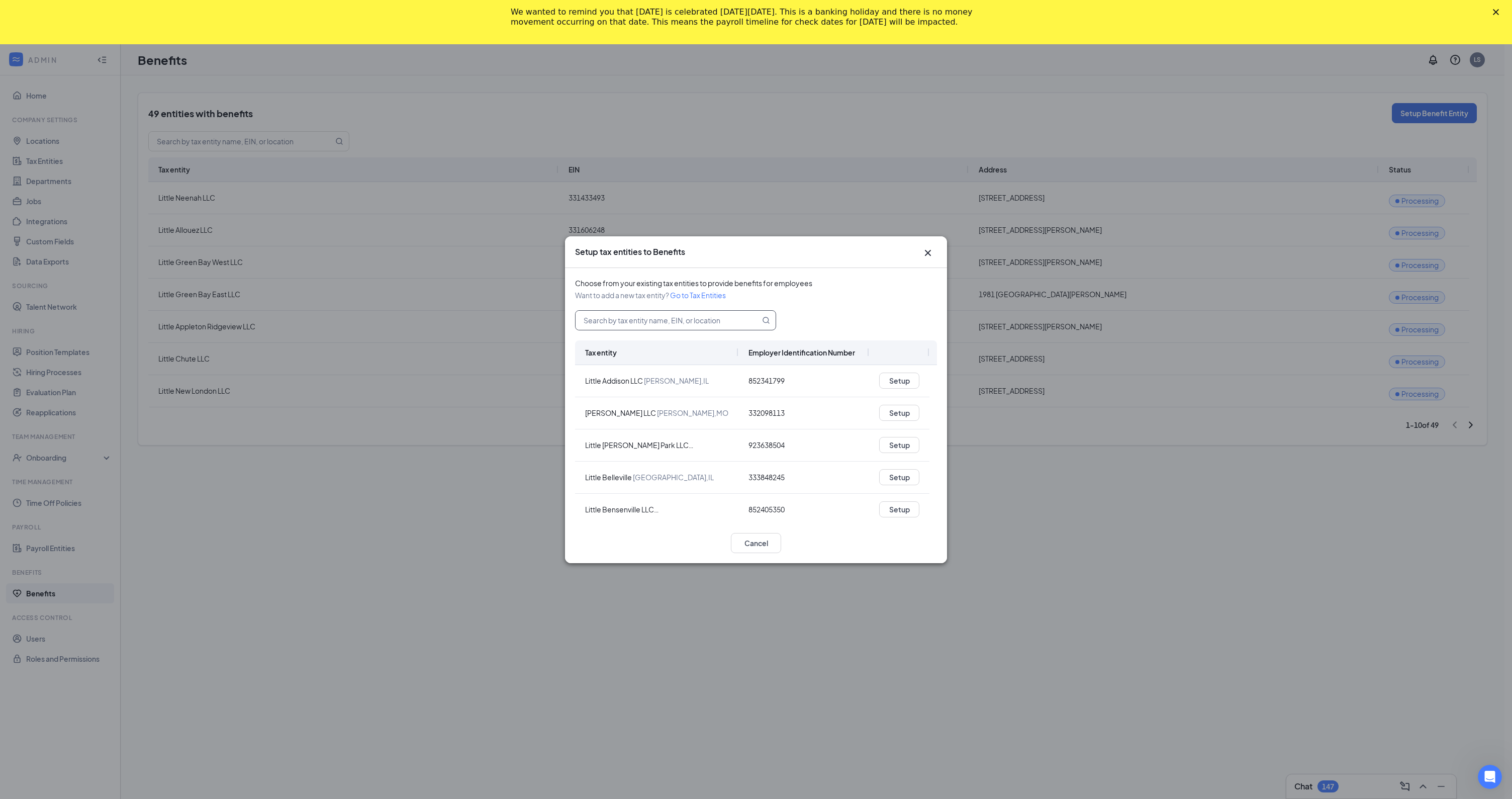
click at [632, 312] on input "text" at bounding box center [662, 320] width 173 height 19
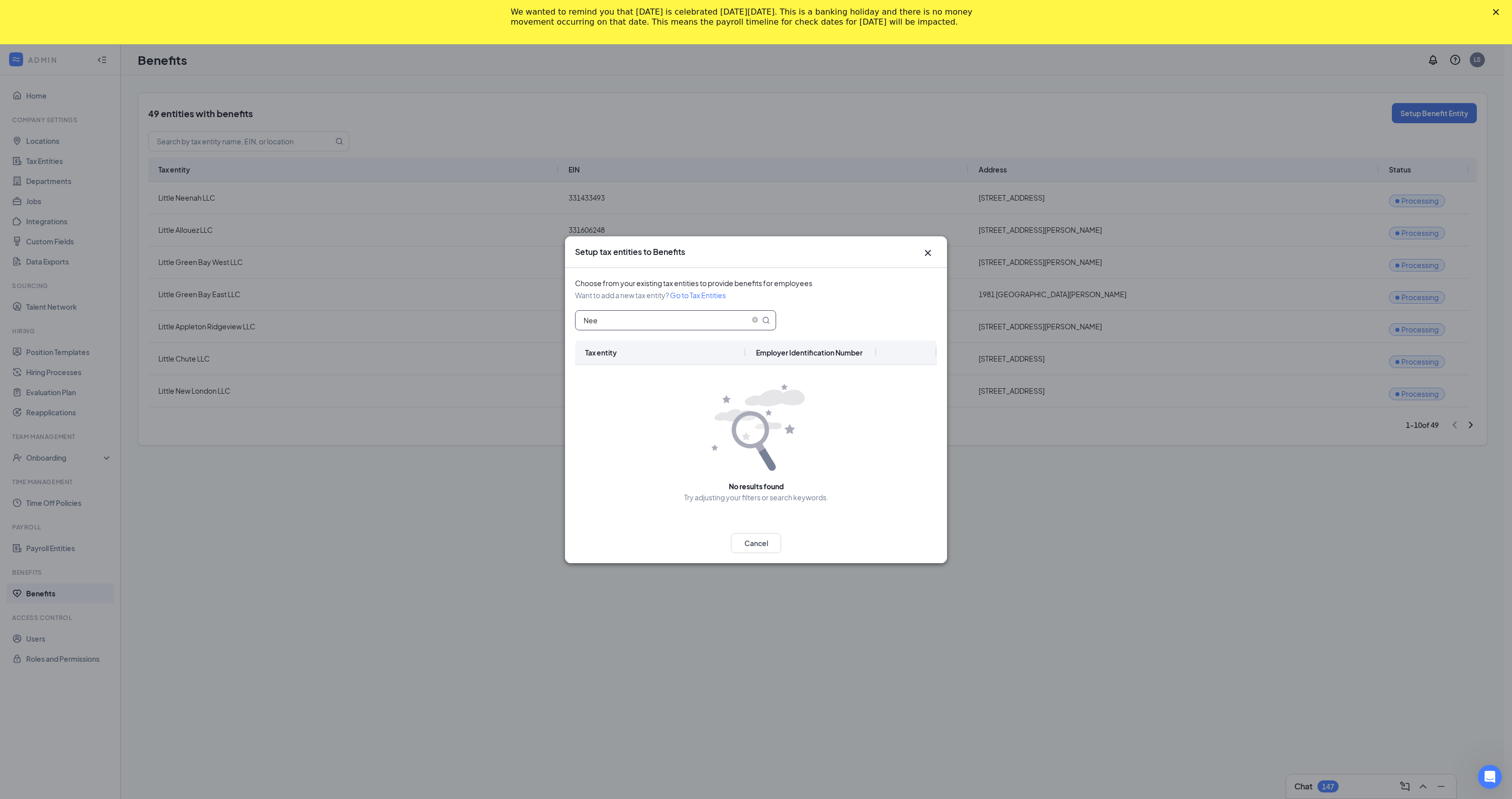
type input "Neen"
type input "K"
type input "Little Ne"
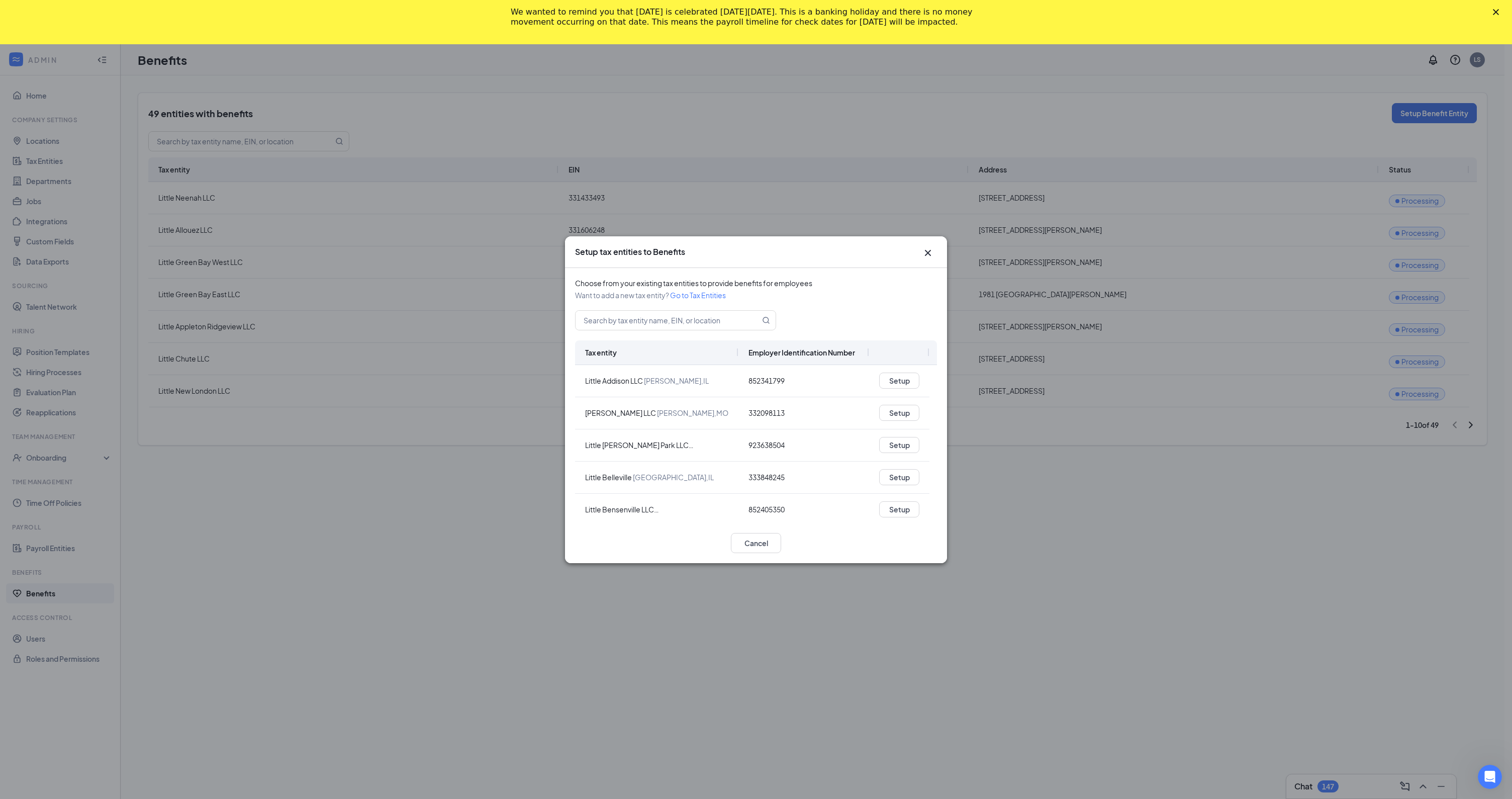
click at [932, 253] on icon "Cross" at bounding box center [927, 252] width 12 height 12
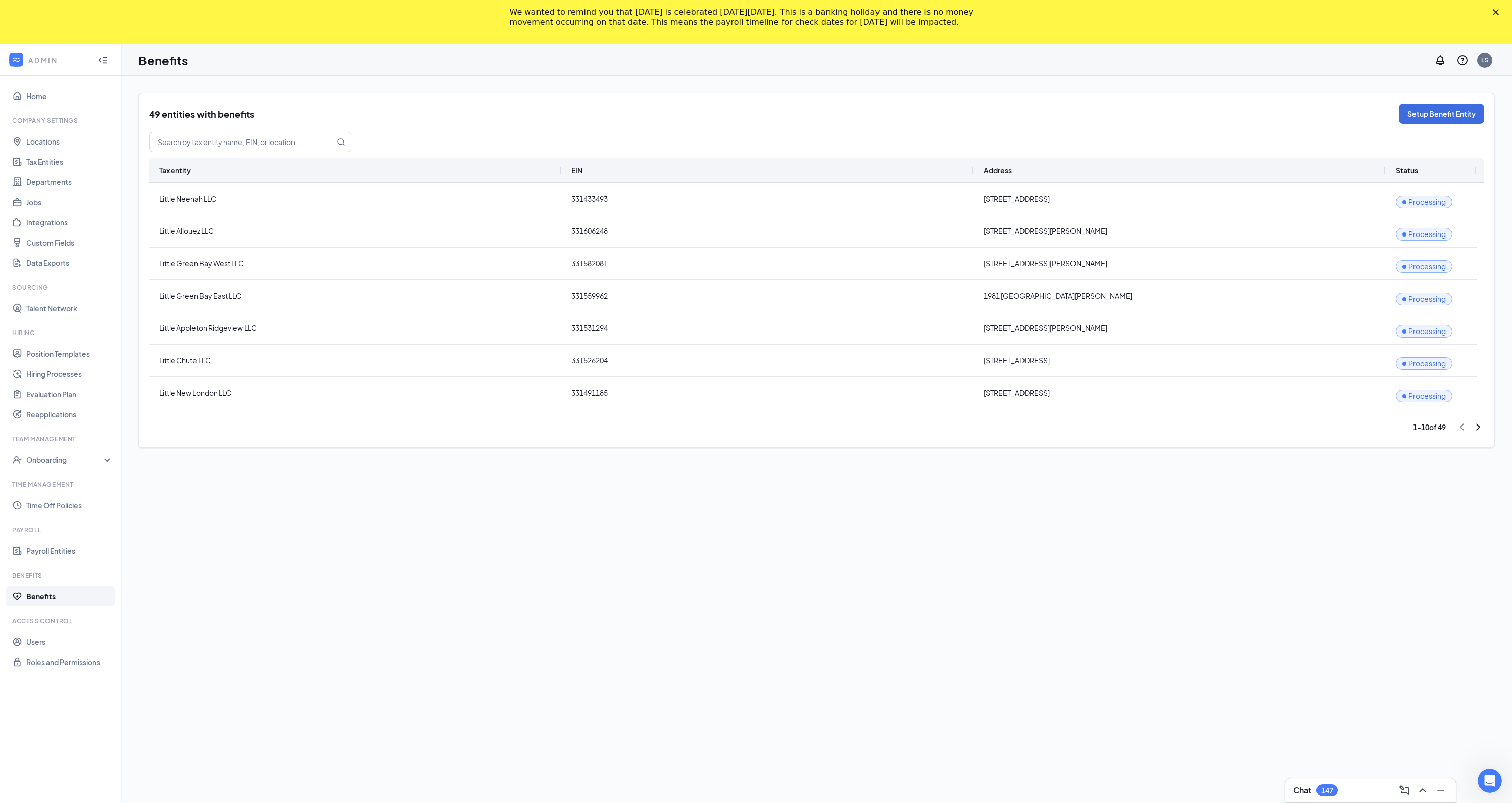
click at [1485, 424] on div "49 entities with benefits Setup Benefit Entity Tax entity EIN Address Status Li…" at bounding box center [817, 270] width 1356 height 355
click at [1480, 426] on icon "ChevronRight" at bounding box center [1477, 426] width 12 height 12
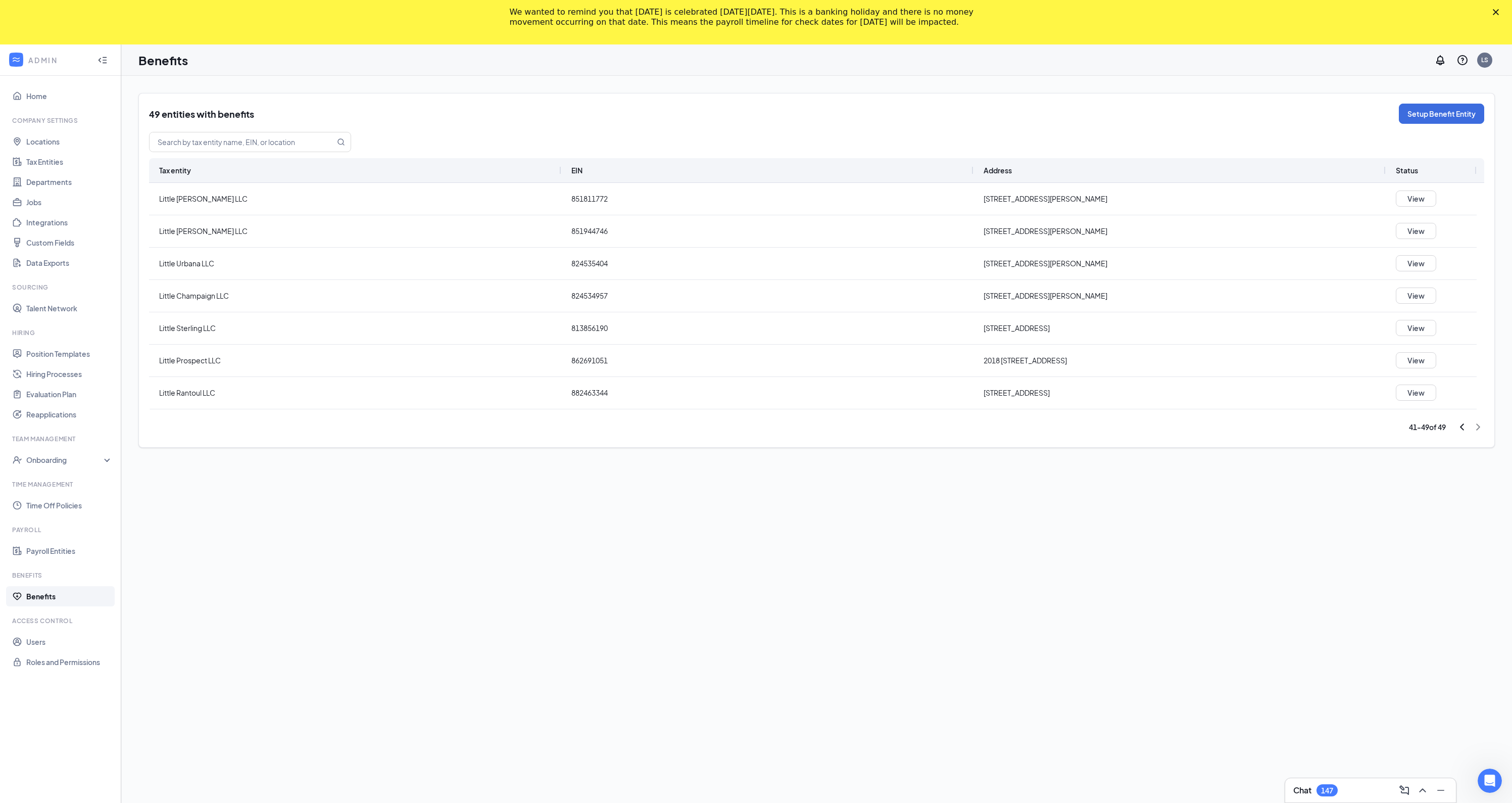
click at [1476, 427] on div at bounding box center [1469, 426] width 28 height 12
click at [723, 400] on span "882463344" at bounding box center [767, 392] width 392 height 31
click at [727, 544] on div "49 entities with benefits Setup Benefit Entity Tax entity EIN Address Status Li…" at bounding box center [817, 462] width 1356 height 737
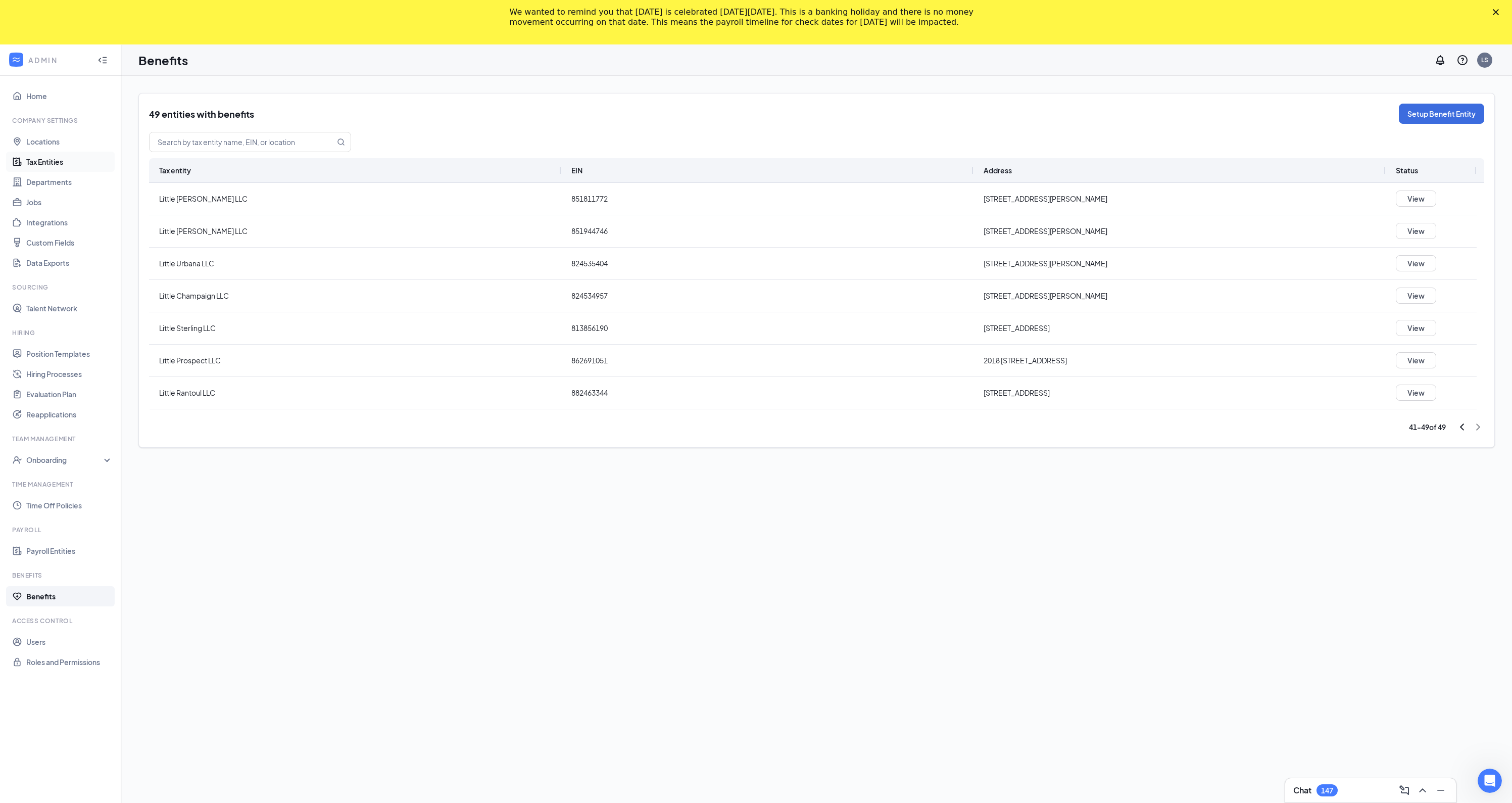
click at [53, 161] on link "Tax Entities" at bounding box center [69, 162] width 87 height 20
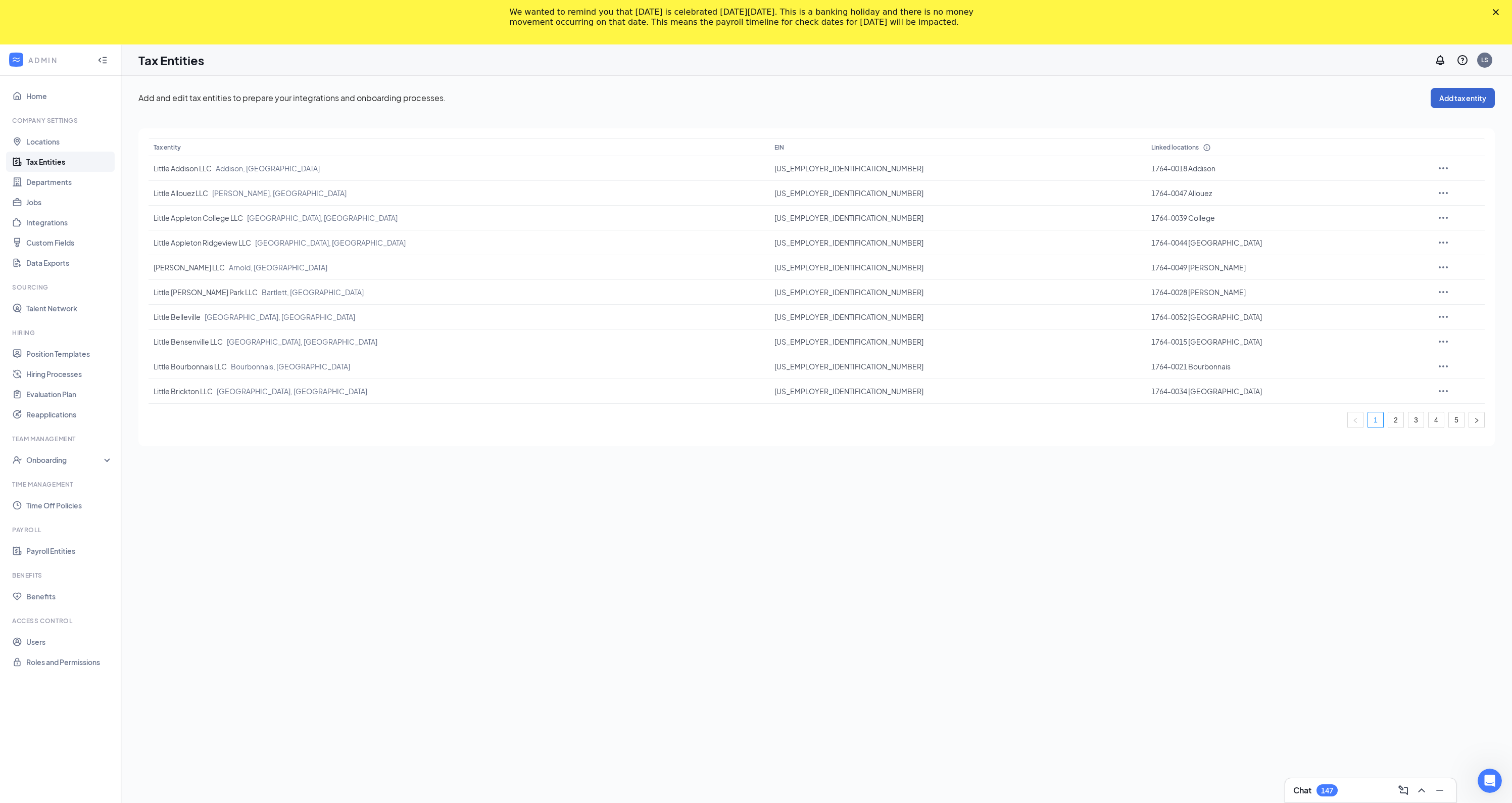
click at [1447, 99] on button "Add tax entity" at bounding box center [1463, 98] width 64 height 20
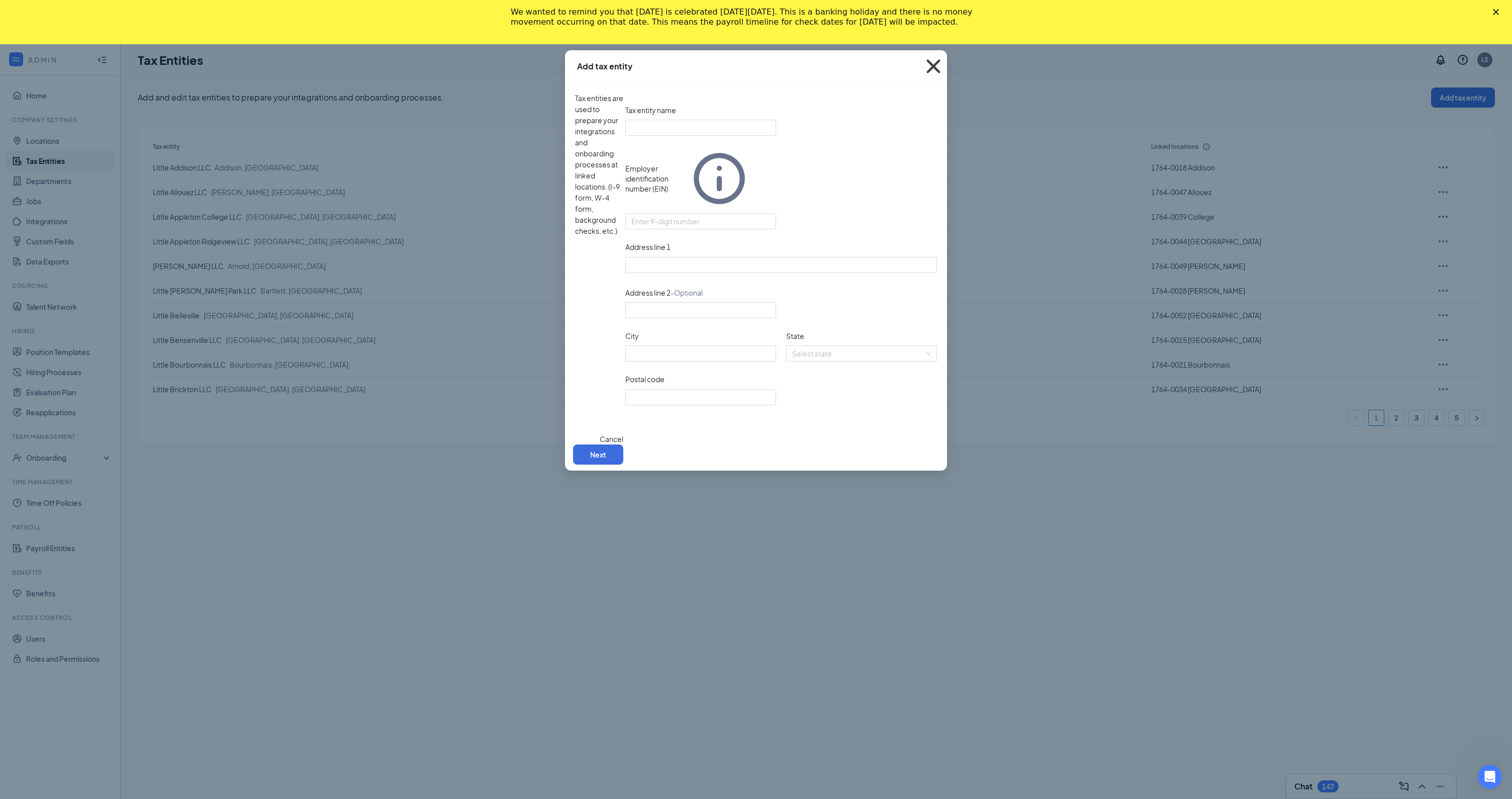
click at [939, 68] on icon "Cross" at bounding box center [934, 66] width 27 height 27
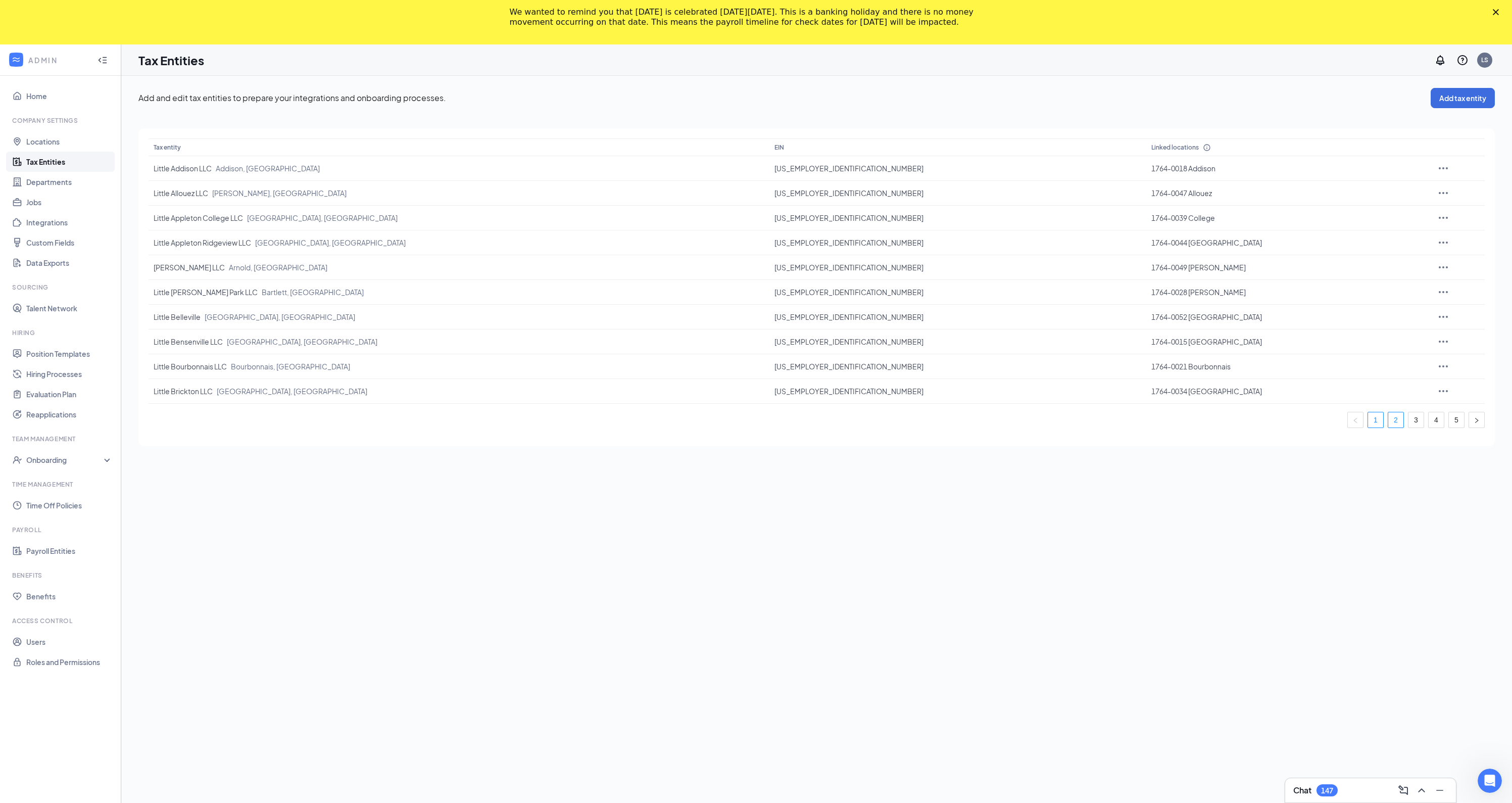
click at [1391, 422] on link "2" at bounding box center [1395, 420] width 16 height 16
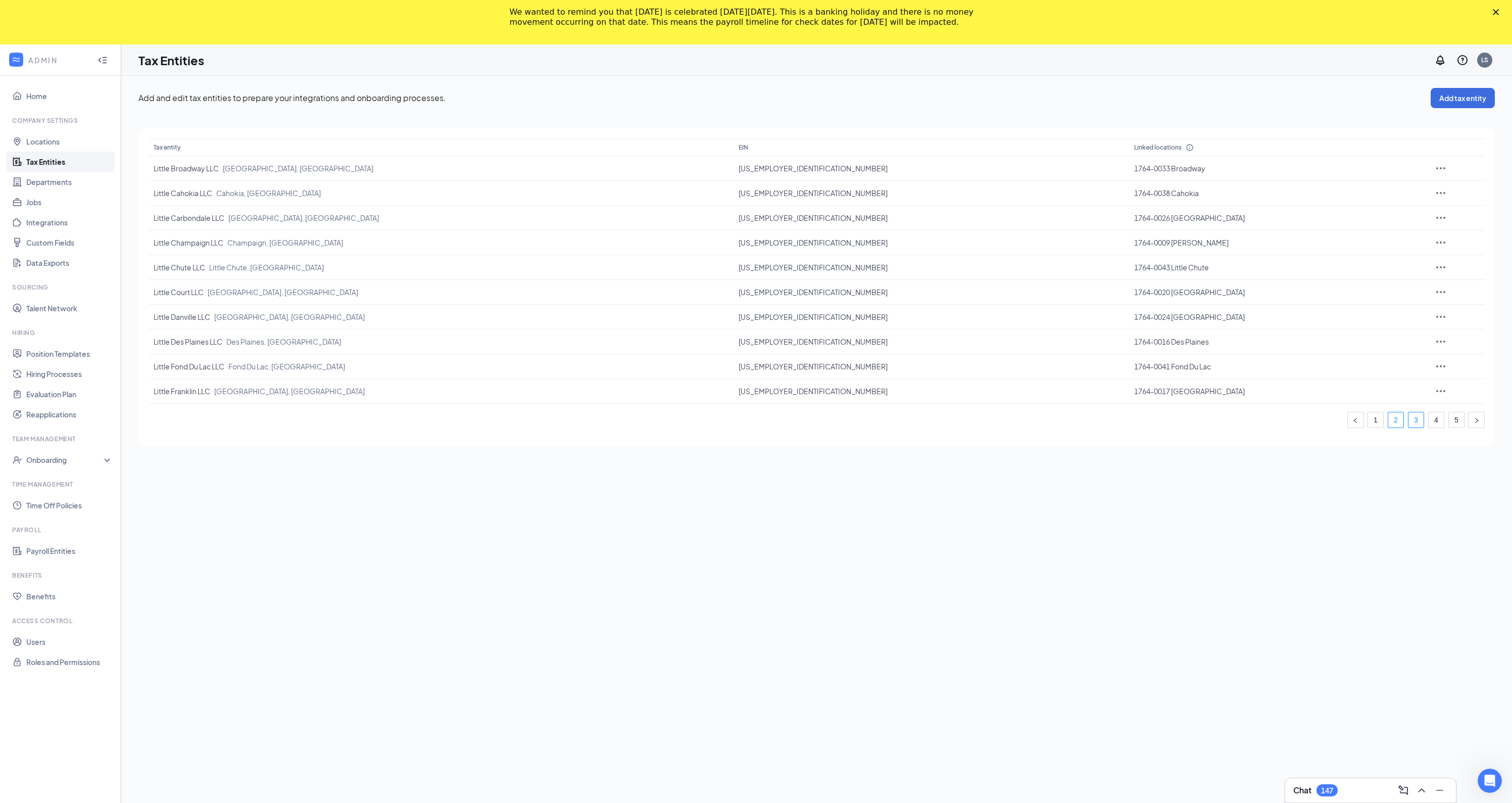
click at [1411, 418] on link "3" at bounding box center [1415, 420] width 16 height 16
click at [1442, 418] on link "4" at bounding box center [1435, 420] width 16 height 16
click at [1455, 419] on link "5" at bounding box center [1455, 420] width 16 height 16
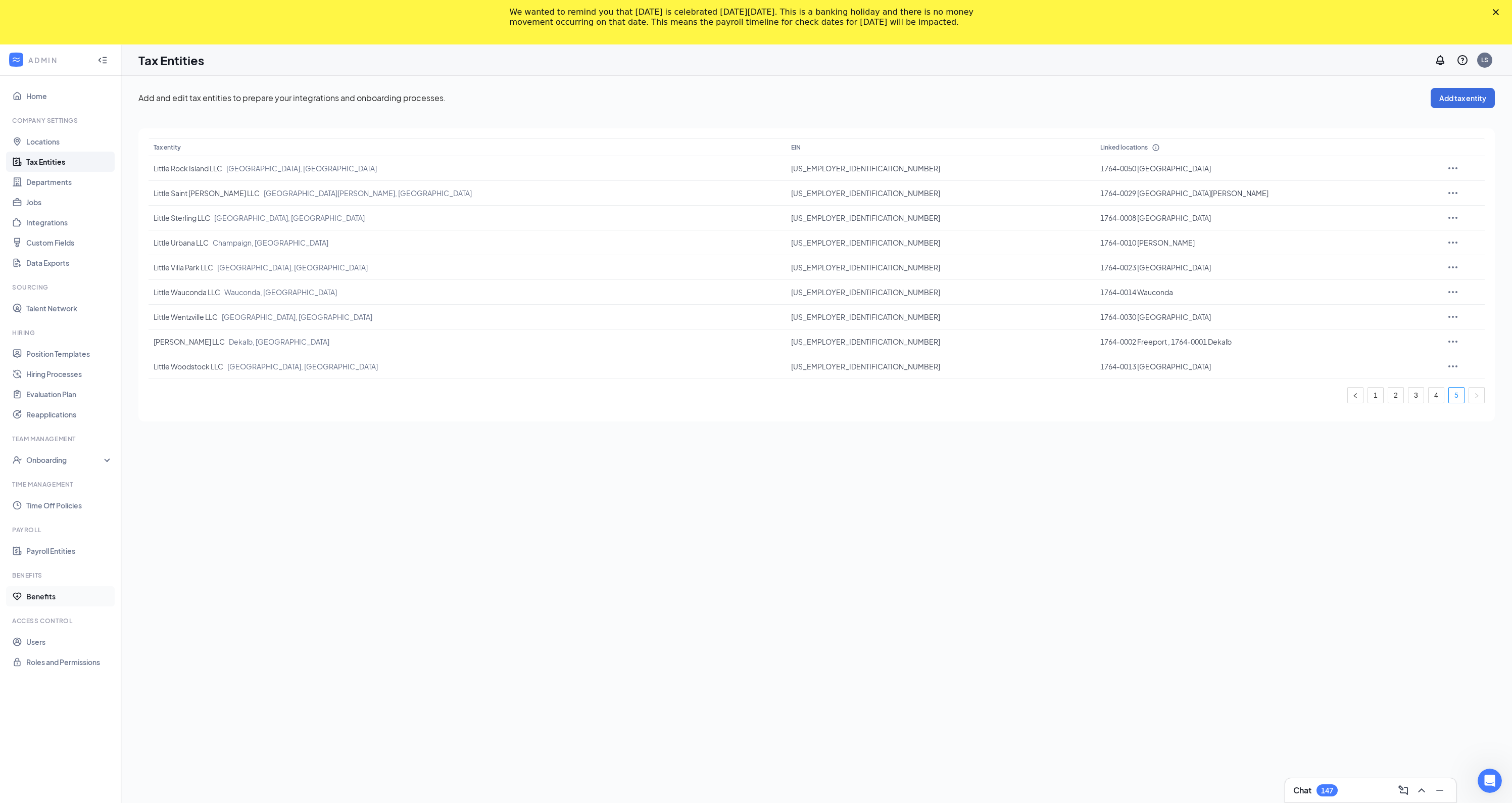
click at [48, 596] on link "Benefits" at bounding box center [69, 596] width 87 height 20
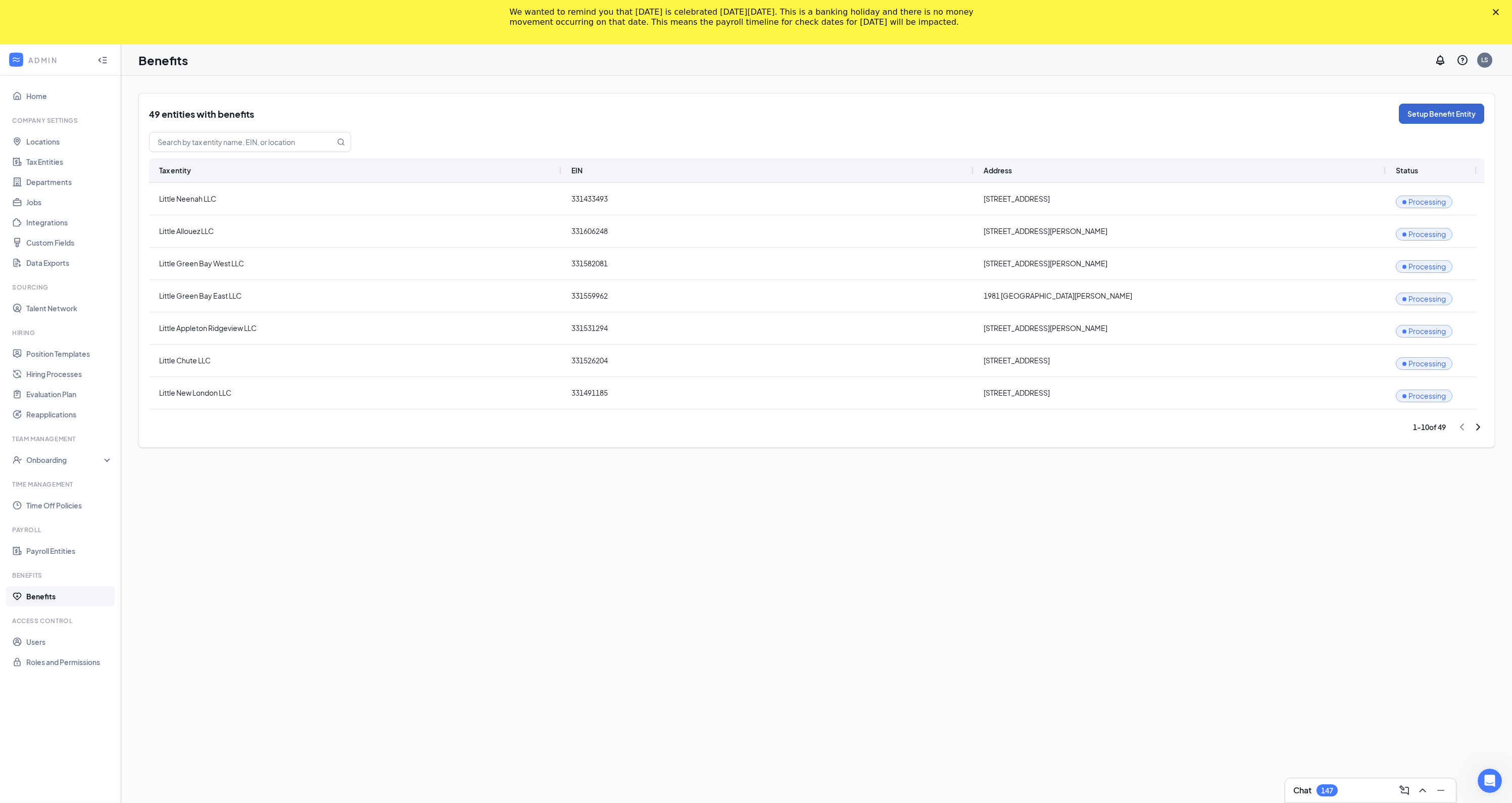
click at [1436, 117] on button "Setup Benefit Entity" at bounding box center [1442, 113] width 86 height 20
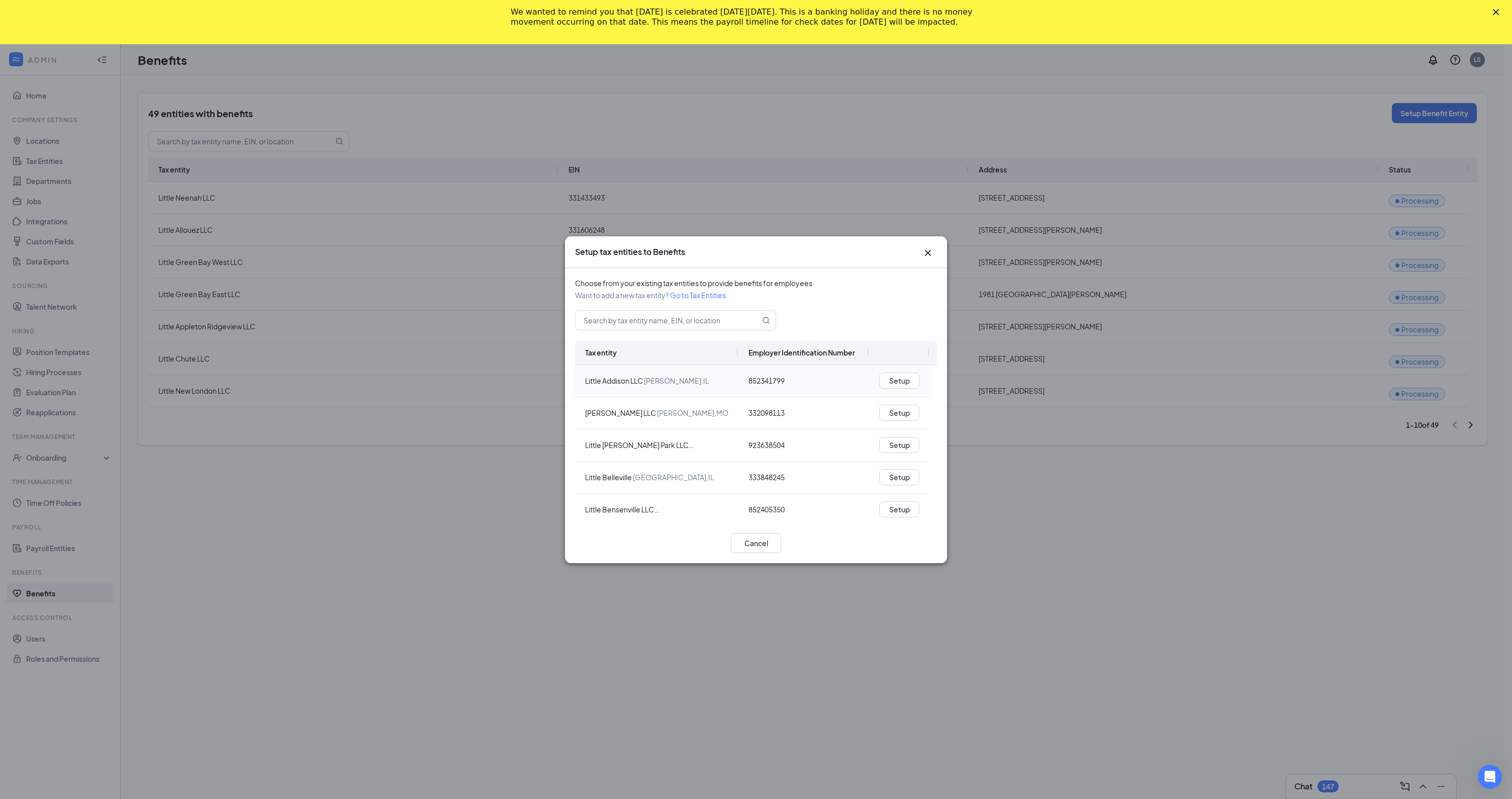
click at [613, 378] on div "Little Addison LLC Addison , IL" at bounding box center [647, 380] width 124 height 10
copy div "[PERSON_NAME]"
click at [924, 253] on icon "Cross" at bounding box center [927, 252] width 12 height 12
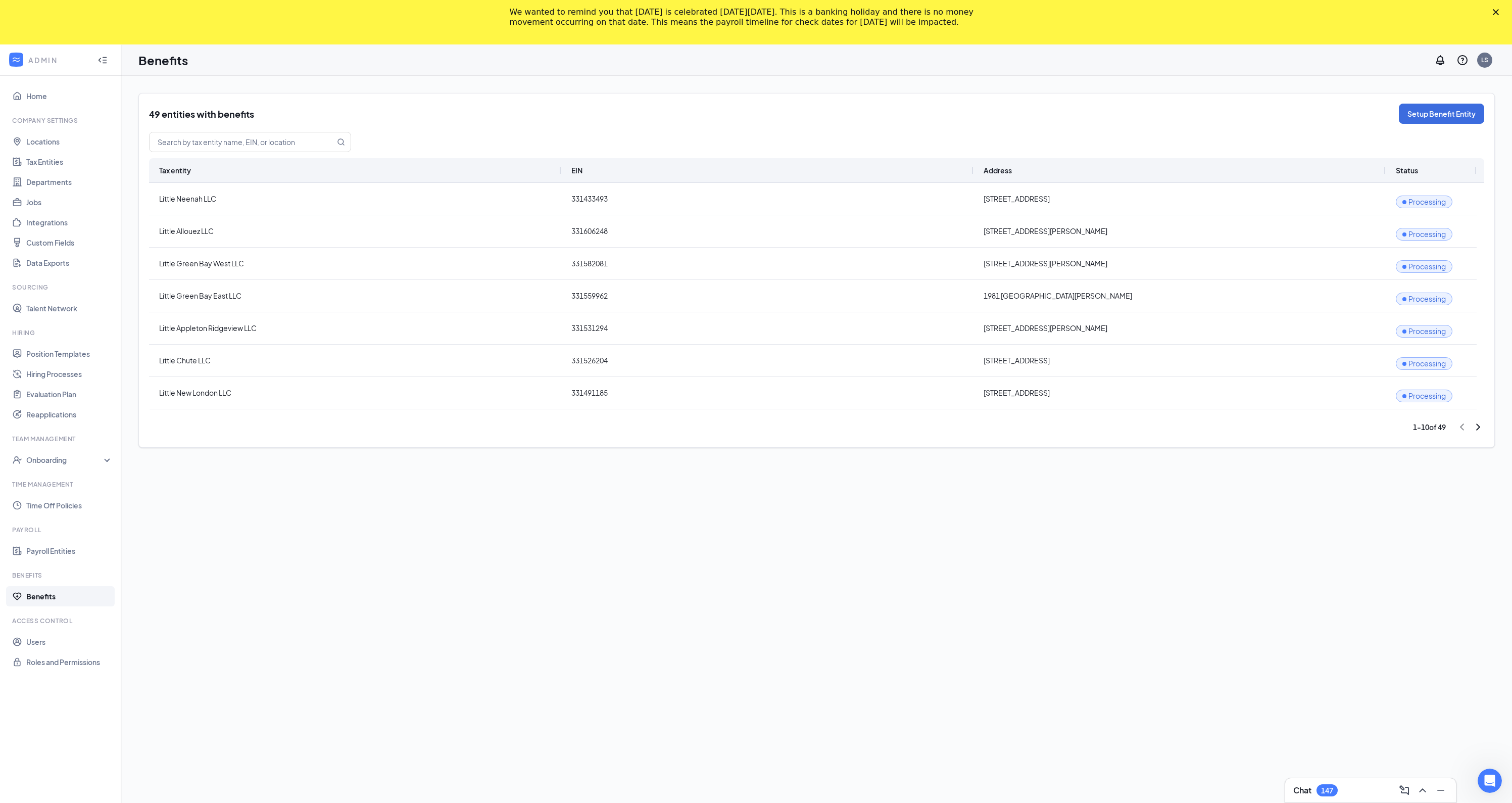
click at [320, 176] on div "Tax entity" at bounding box center [355, 170] width 392 height 25
click at [267, 175] on div "Tax entity" at bounding box center [355, 170] width 392 height 25
click at [224, 141] on input "text" at bounding box center [236, 141] width 173 height 19
type input "add"
click at [182, 119] on h2 "49 entities with benefits" at bounding box center [201, 114] width 105 height 13
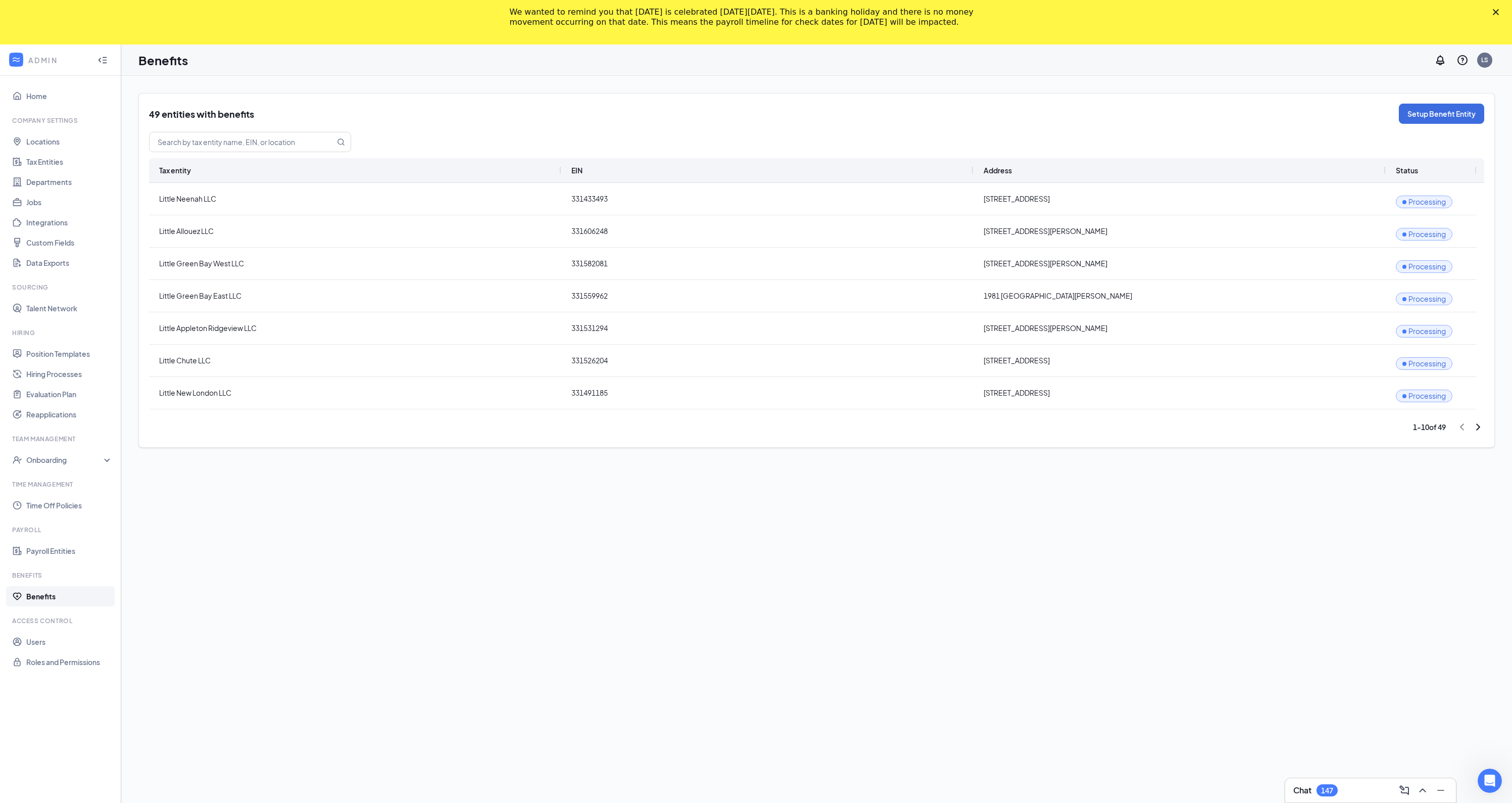
click at [1475, 422] on icon "ChevronRight" at bounding box center [1477, 426] width 12 height 12
click at [273, 141] on input "text" at bounding box center [236, 141] width 173 height 19
type input "Little A"
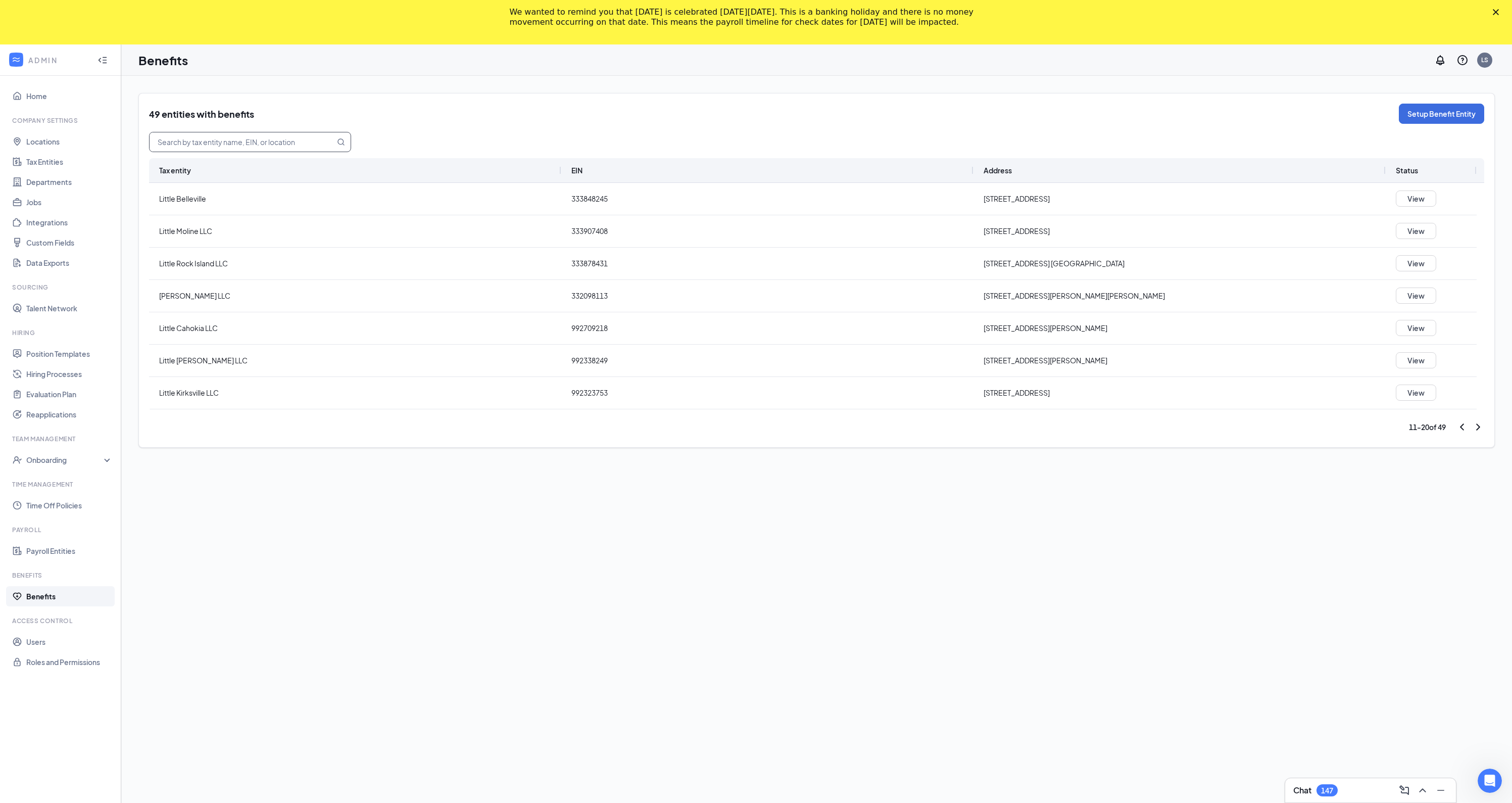
click at [191, 143] on input "text" at bounding box center [236, 141] width 173 height 19
paste input "852341799"
type input "852341799"
click at [1474, 429] on icon "ChevronRight" at bounding box center [1477, 426] width 12 height 12
click at [1475, 429] on icon "ChevronRight" at bounding box center [1477, 426] width 12 height 12
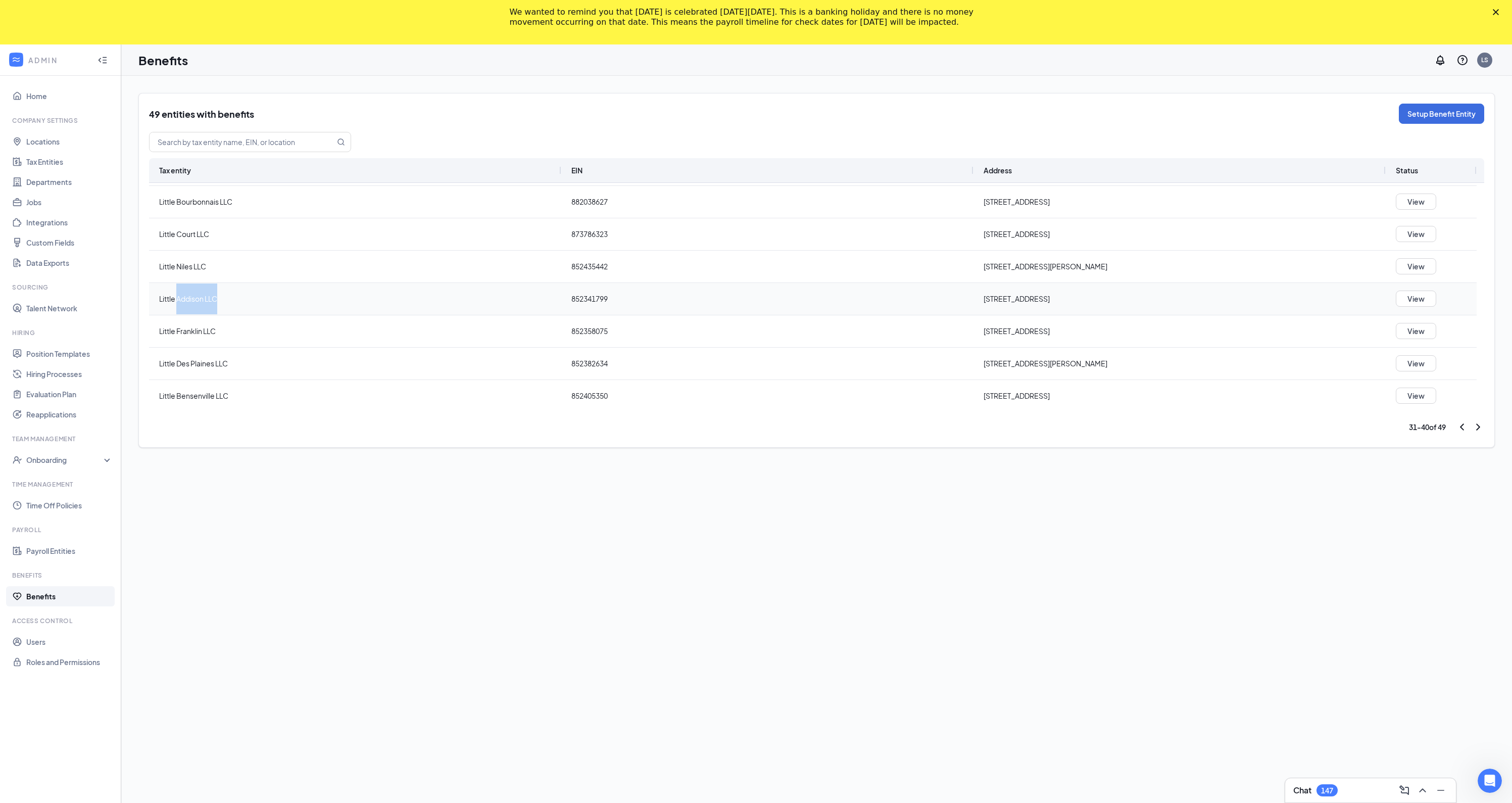
drag, startPoint x: 178, startPoint y: 300, endPoint x: 218, endPoint y: 300, distance: 40.0
click at [218, 300] on span "Little Addison LLC" at bounding box center [355, 299] width 392 height 31
drag, startPoint x: 225, startPoint y: 299, endPoint x: 161, endPoint y: 301, distance: 64.0
click at [161, 301] on span "Little Addison LLC" at bounding box center [355, 299] width 392 height 31
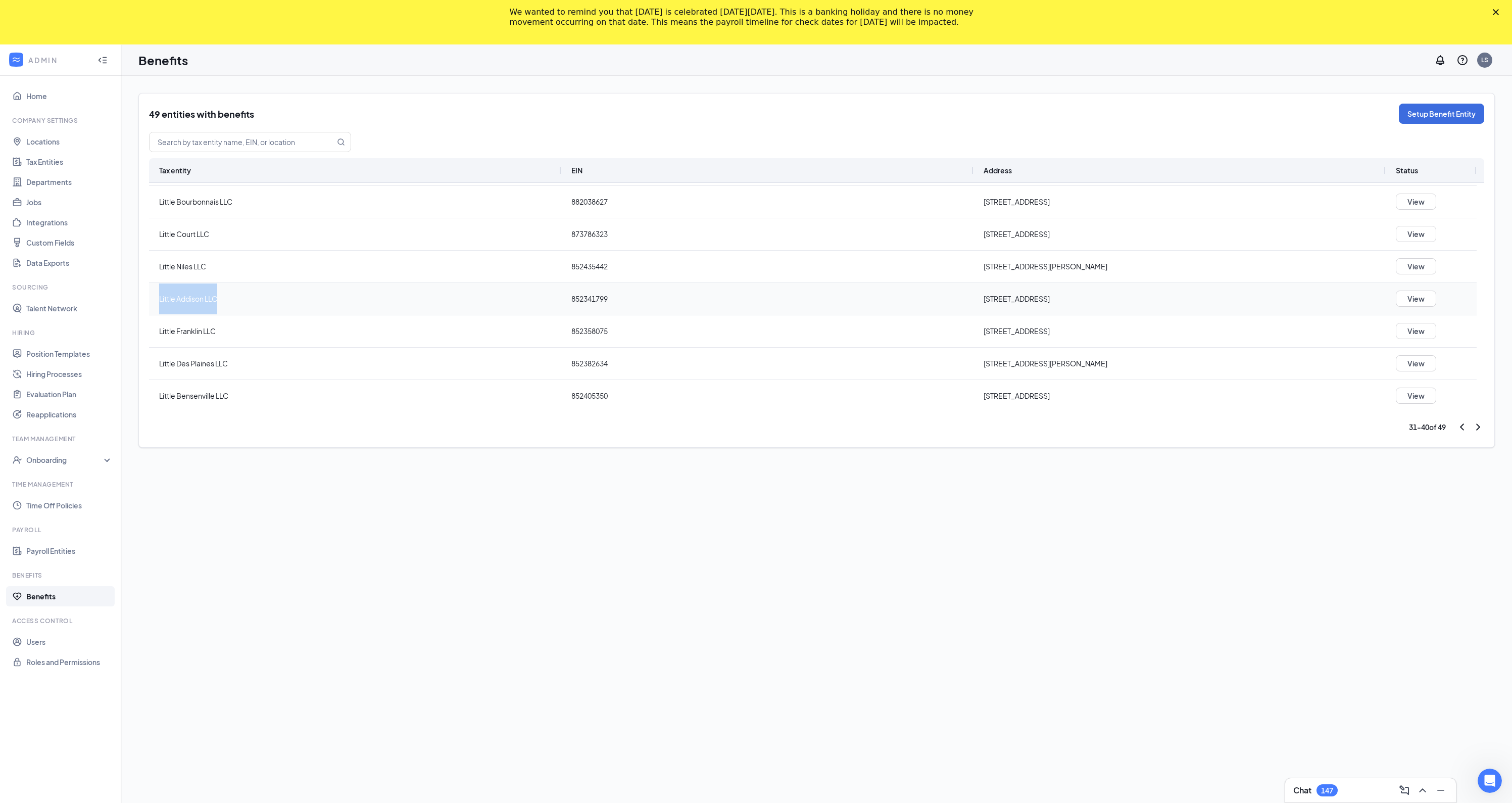
copy span "Little Addison LLC"
click at [186, 141] on input "text" at bounding box center [236, 141] width 173 height 19
paste input "Little Addison LLC"
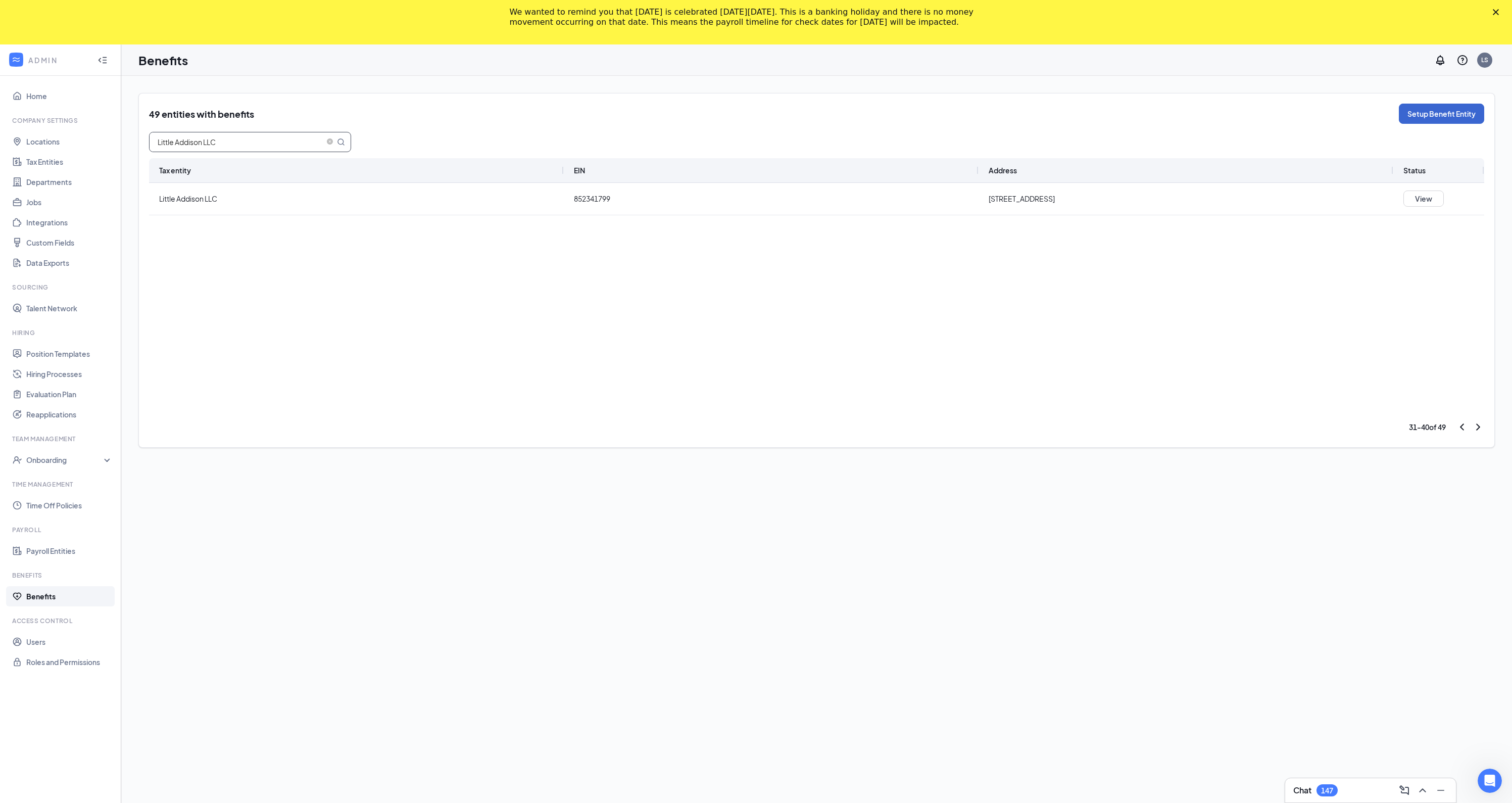
type input "Little Addison LLC"
click at [1450, 118] on button "Setup Benefit Entity" at bounding box center [1442, 113] width 86 height 20
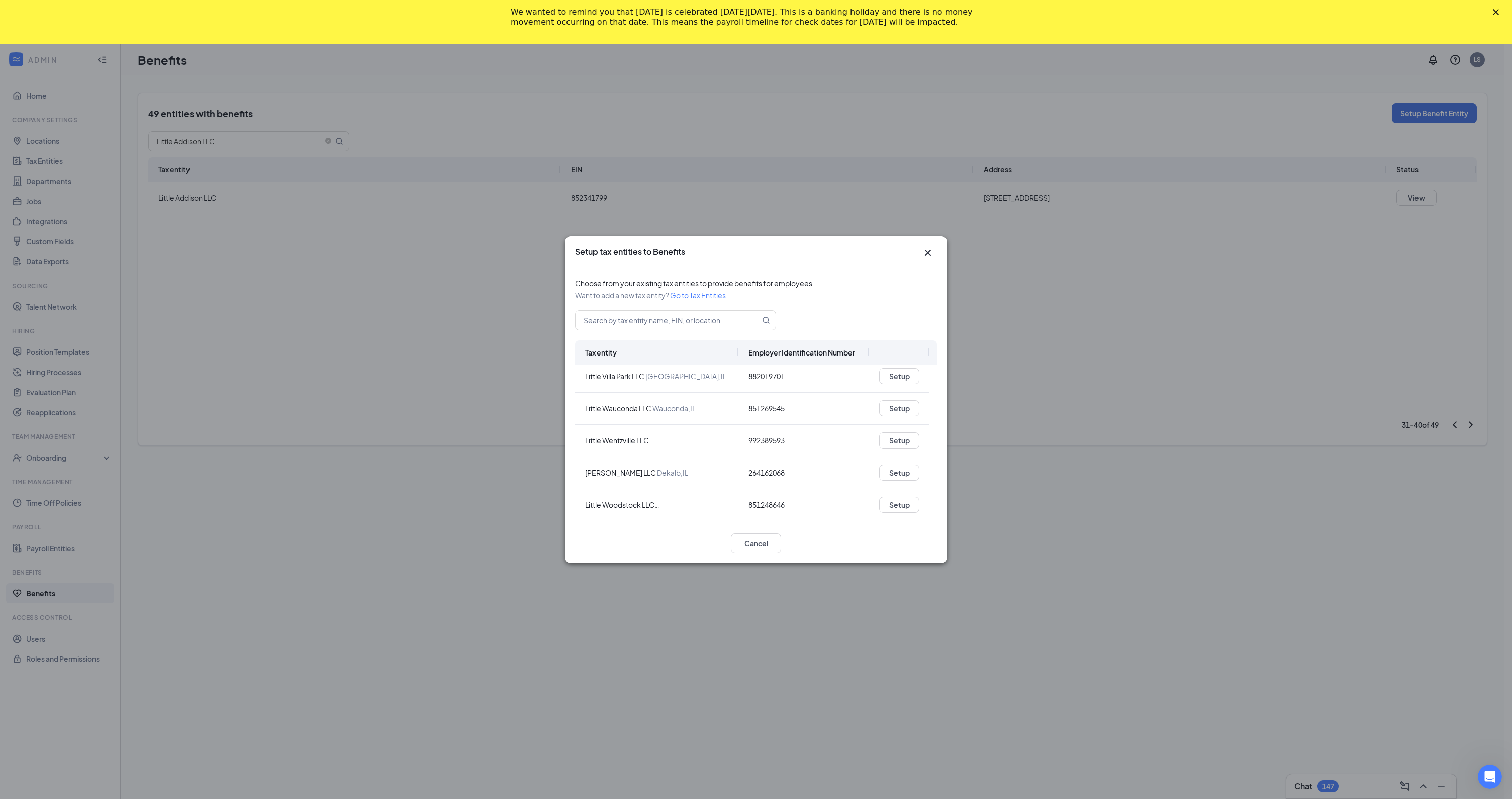
click at [931, 255] on icon "Cross" at bounding box center [927, 252] width 12 height 12
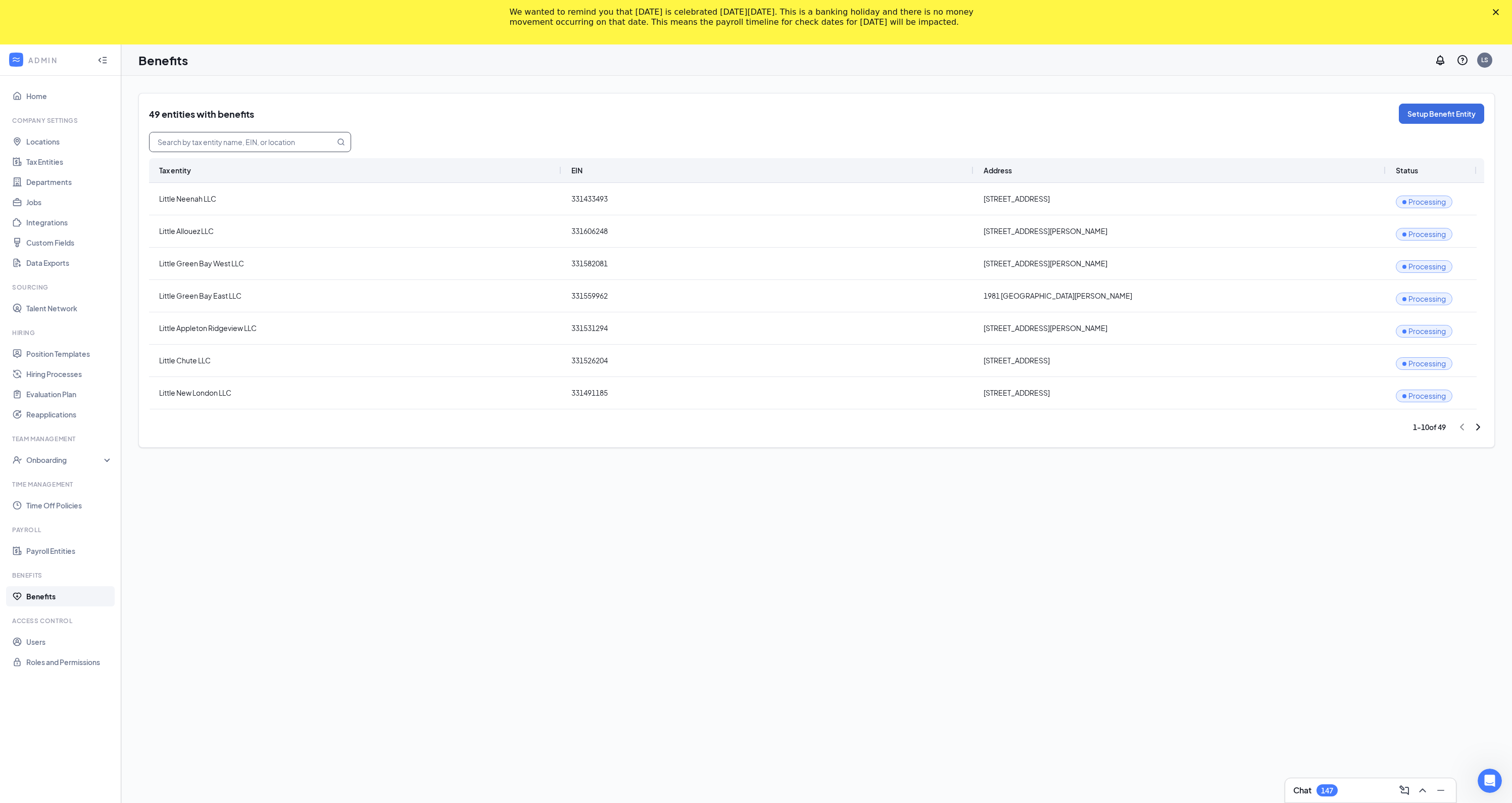
click at [286, 141] on input "text" at bounding box center [236, 141] width 173 height 19
click at [1423, 112] on button "Setup Benefit Entity" at bounding box center [1442, 113] width 86 height 20
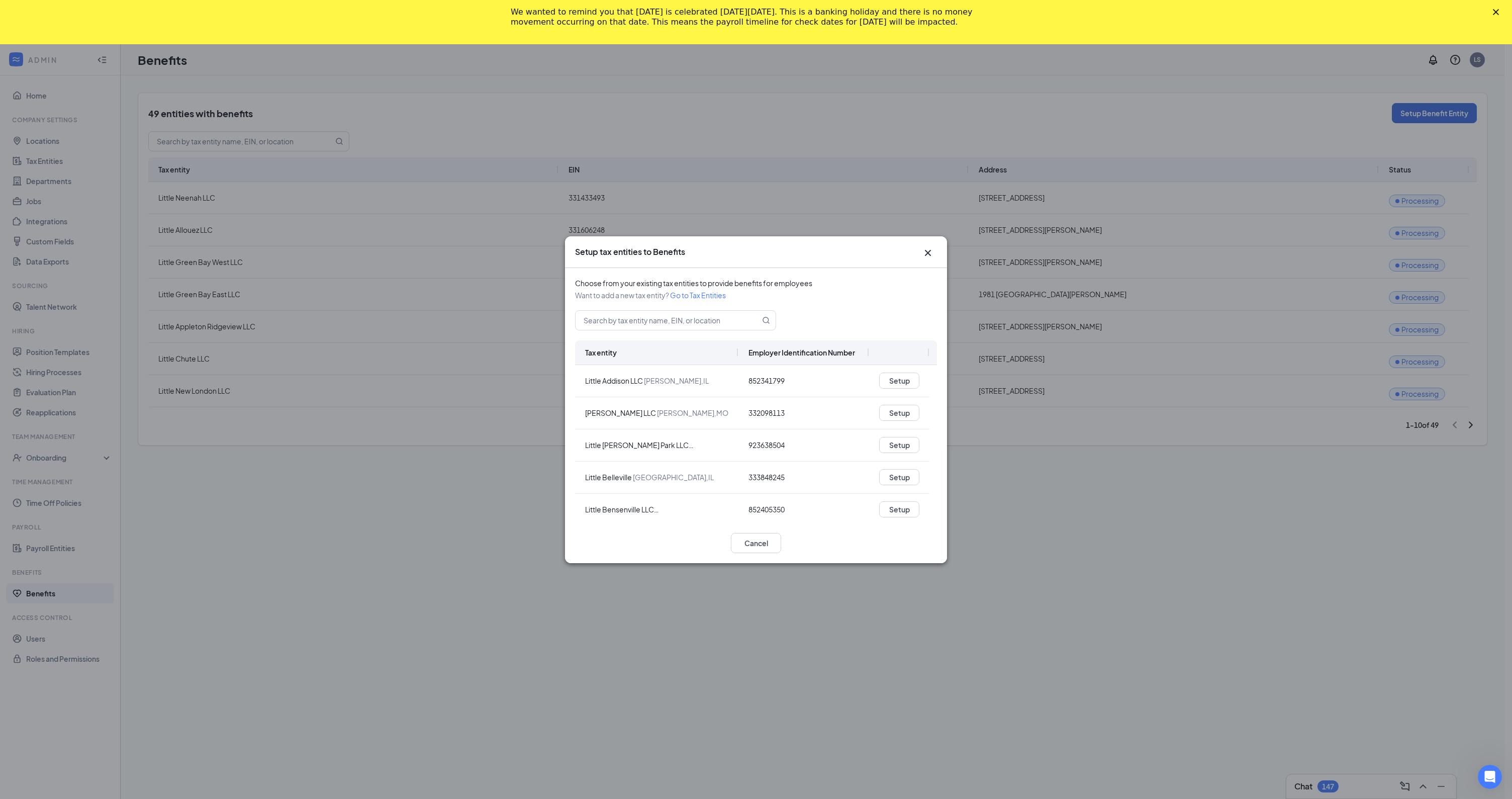
click at [929, 254] on icon "Cross" at bounding box center [927, 252] width 6 height 6
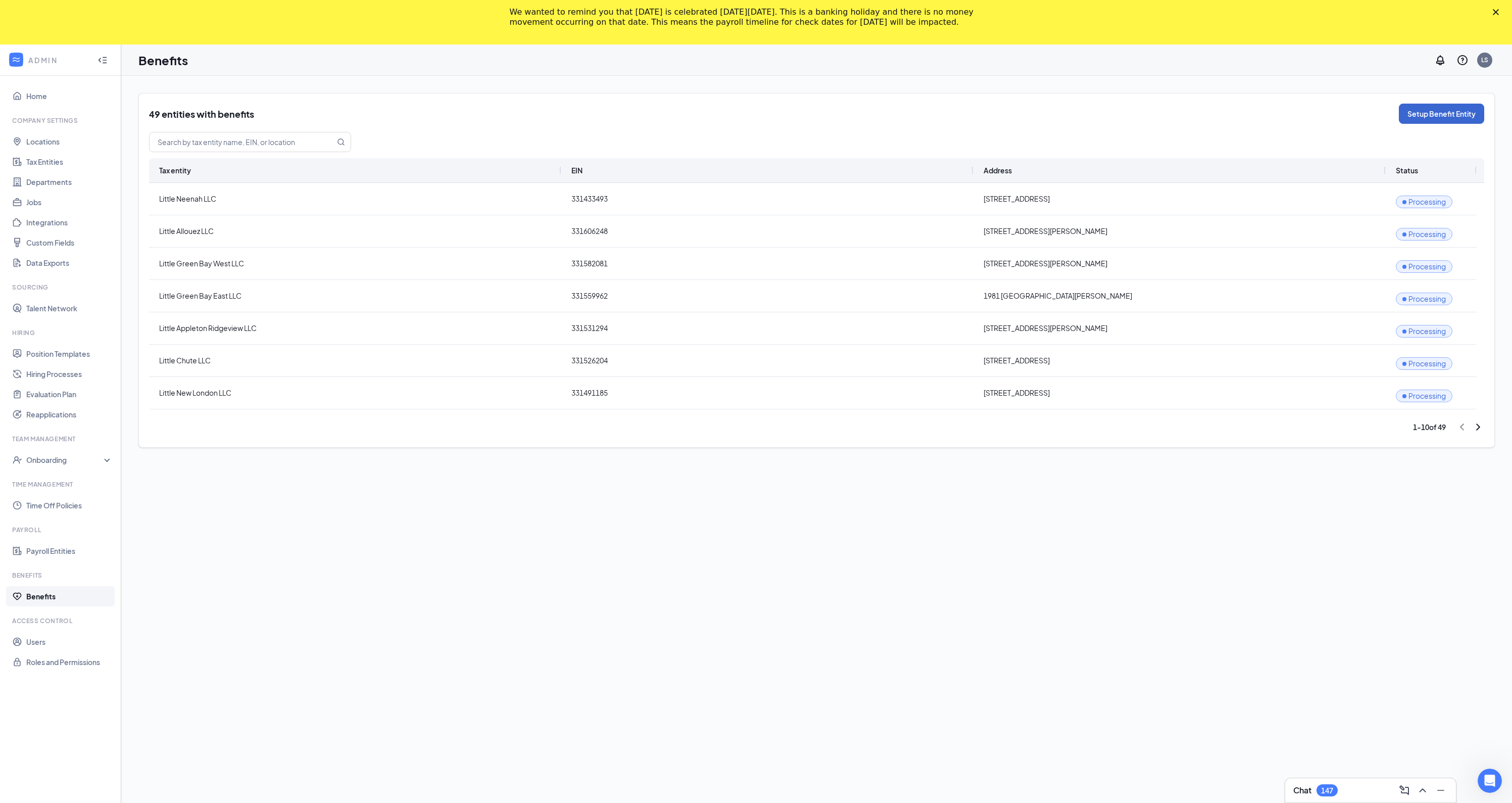
click at [1438, 113] on button "Setup Benefit Entity" at bounding box center [1442, 113] width 86 height 20
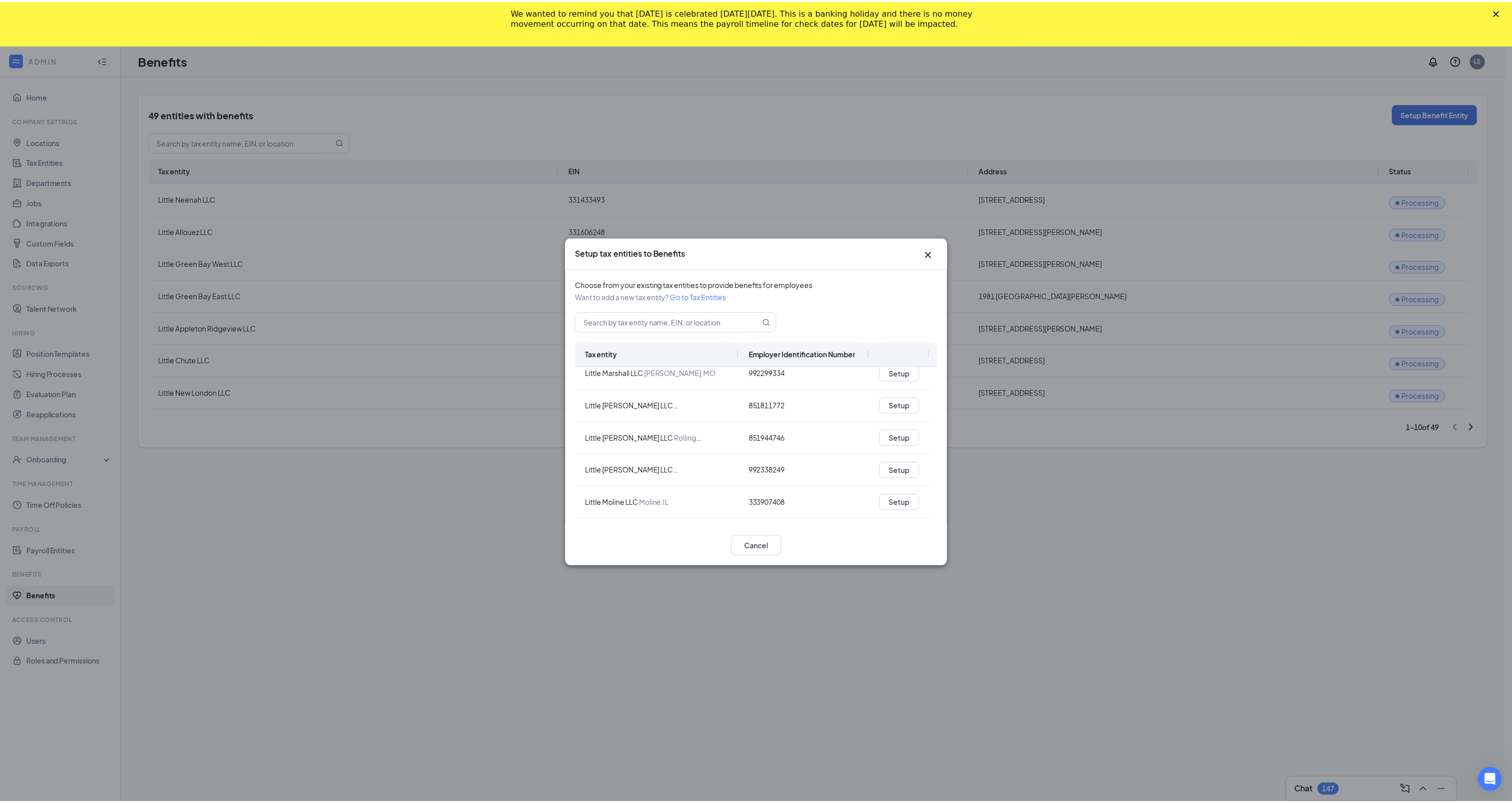
scroll to position [157, 0]
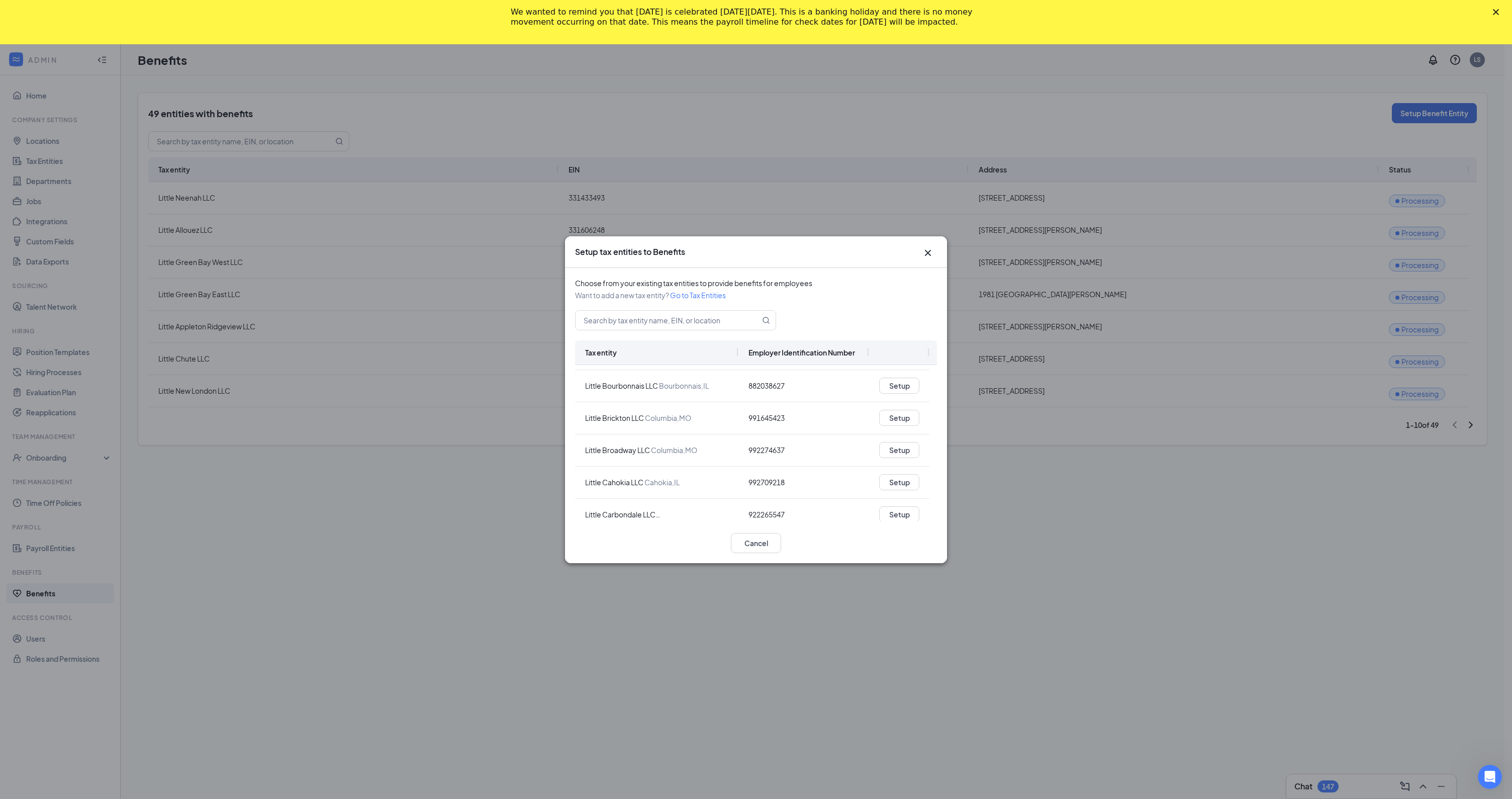
click at [927, 254] on icon "Cross" at bounding box center [927, 252] width 6 height 6
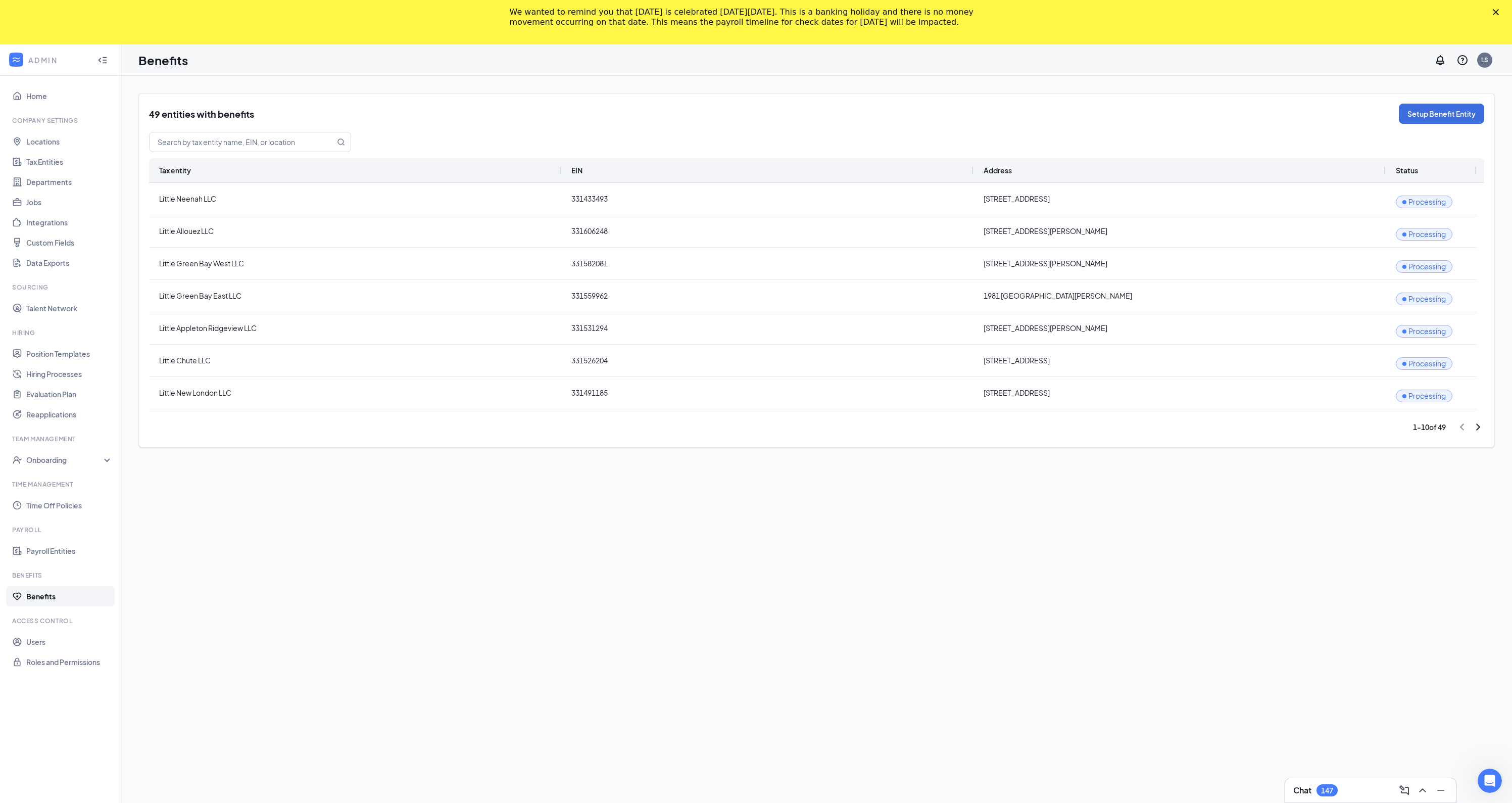
click at [1477, 433] on icon "ChevronRight" at bounding box center [1477, 426] width 12 height 12
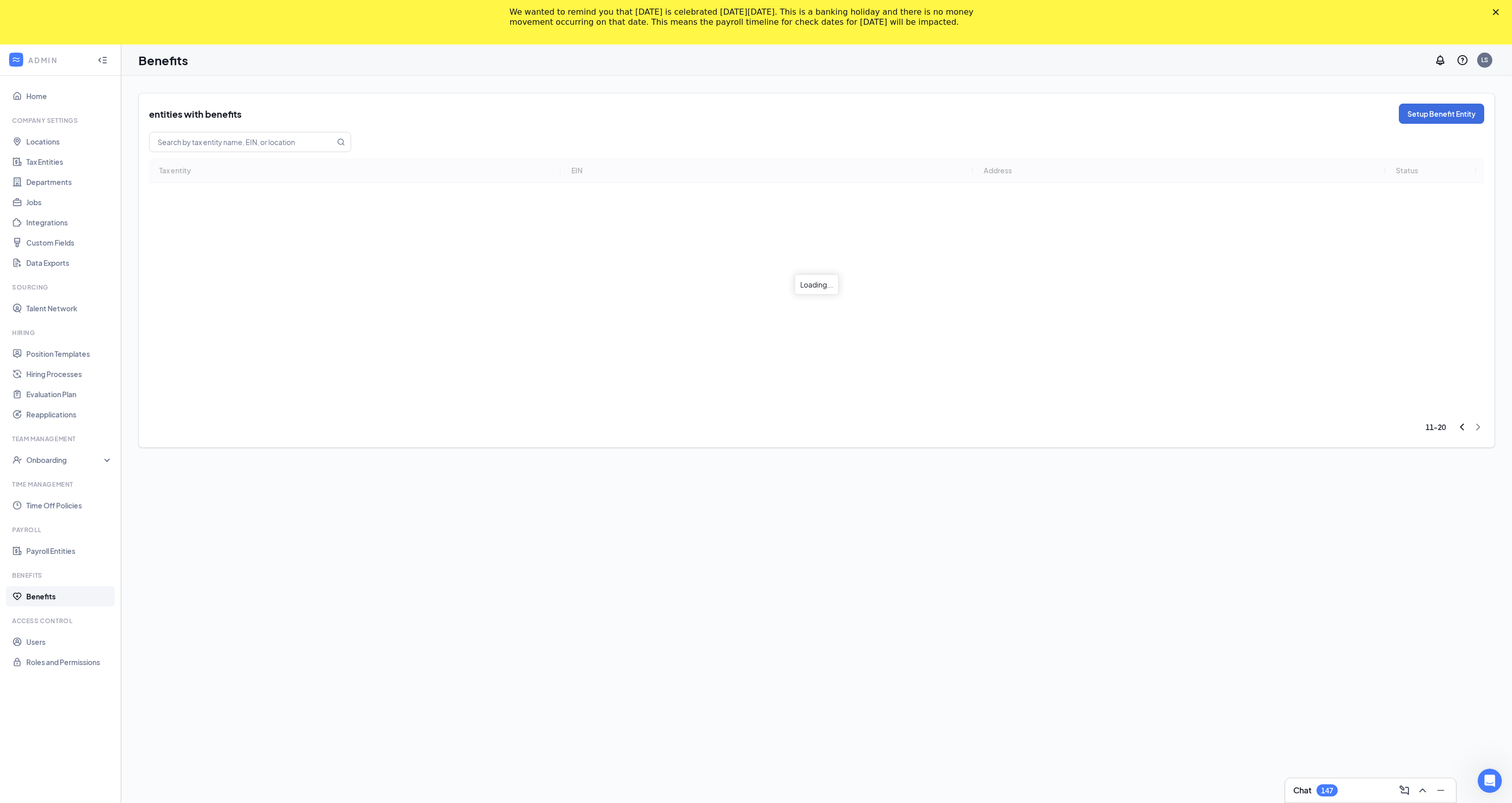
click at [1476, 426] on div "entities with benefits Setup Benefit Entity Tax entity EIN Address Status Loadi…" at bounding box center [817, 270] width 1356 height 355
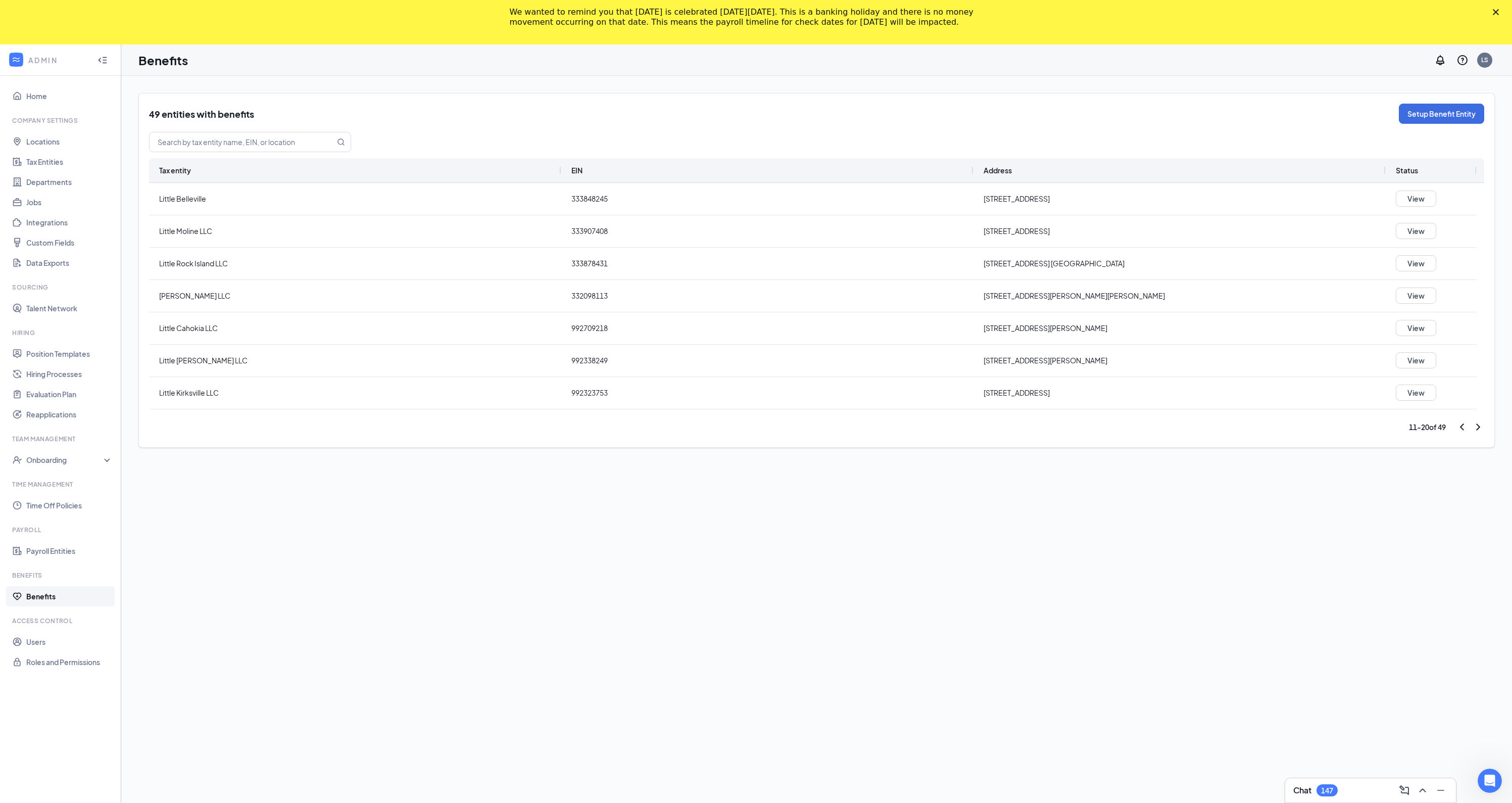
click at [1476, 426] on icon "ChevronRight" at bounding box center [1477, 426] width 12 height 12
